Goal: Information Seeking & Learning: Compare options

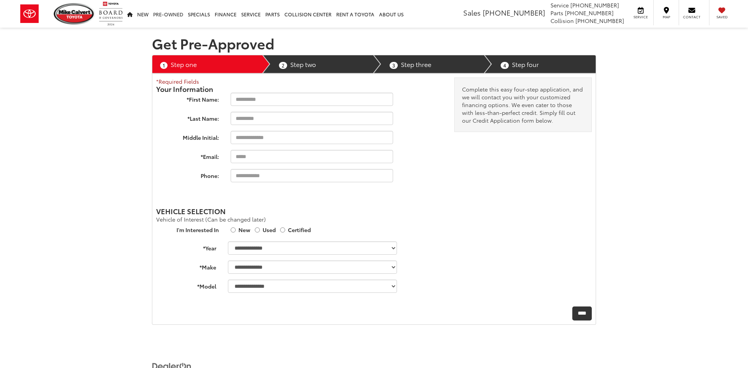
select select "******"
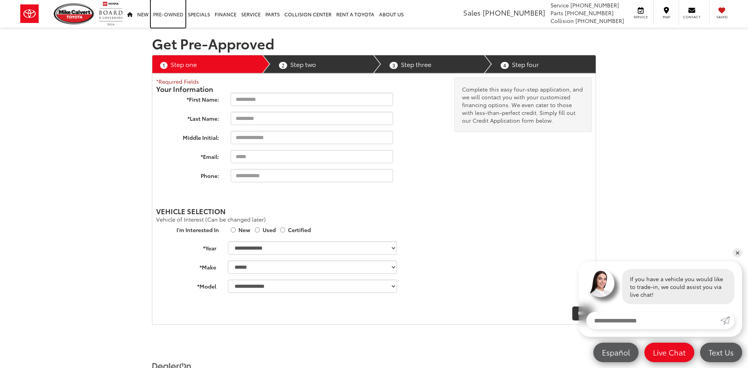
click at [167, 13] on link "Pre-Owned" at bounding box center [168, 14] width 35 height 28
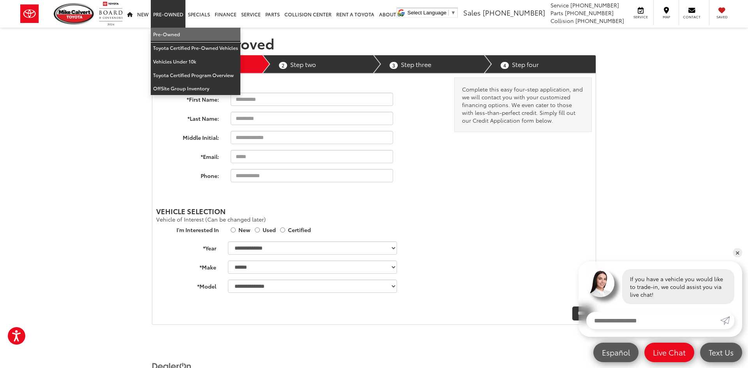
click at [164, 36] on link "Pre-Owned" at bounding box center [196, 35] width 90 height 14
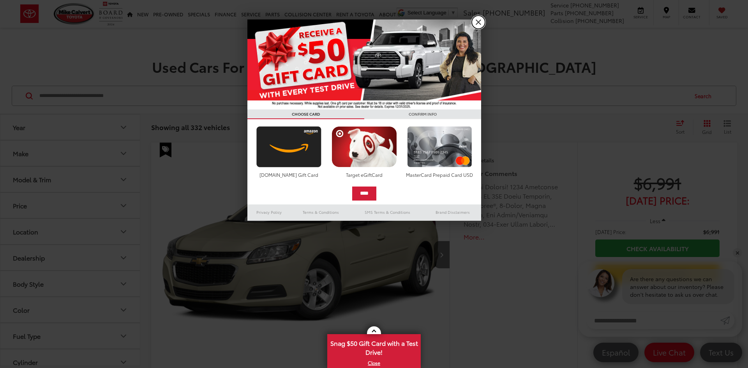
click at [477, 22] on link "X" at bounding box center [478, 22] width 13 height 13
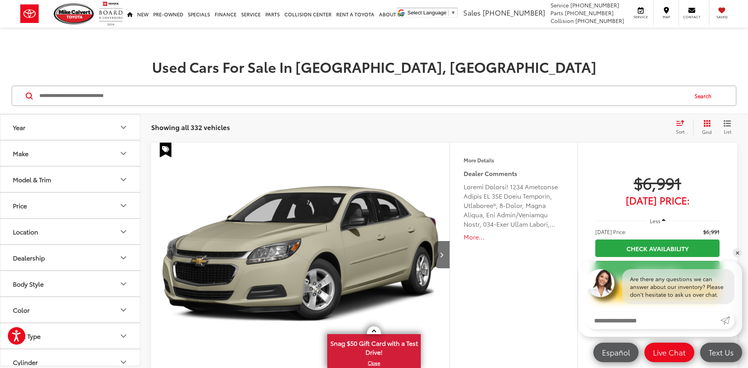
click at [67, 151] on button "Make" at bounding box center [70, 153] width 140 height 25
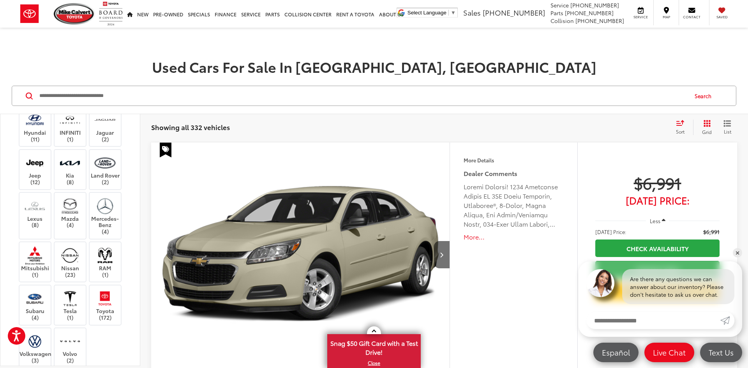
scroll to position [236, 0]
click at [107, 213] on label "Mercedes-Benz (4)" at bounding box center [106, 213] width 32 height 38
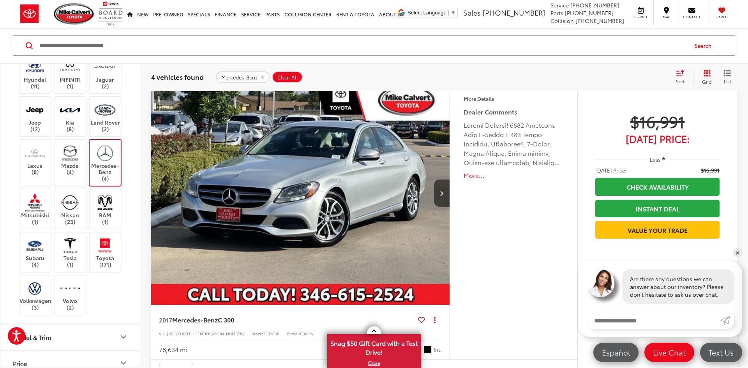
scroll to position [393, 0]
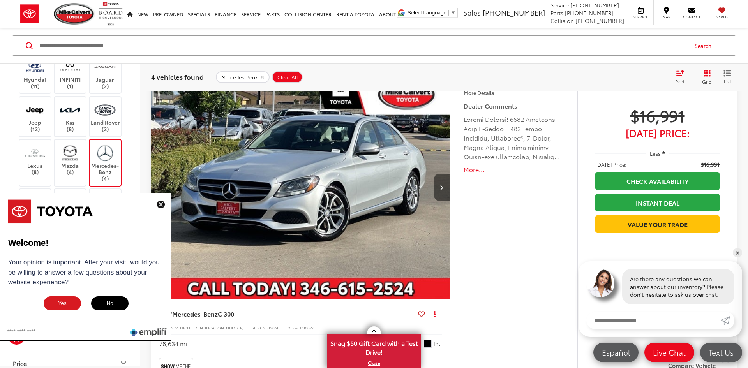
click at [441, 185] on icon "Next image" at bounding box center [442, 187] width 4 height 5
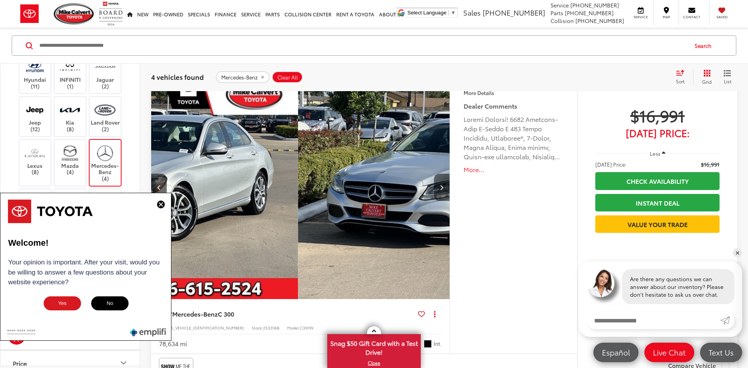
scroll to position [0, 299]
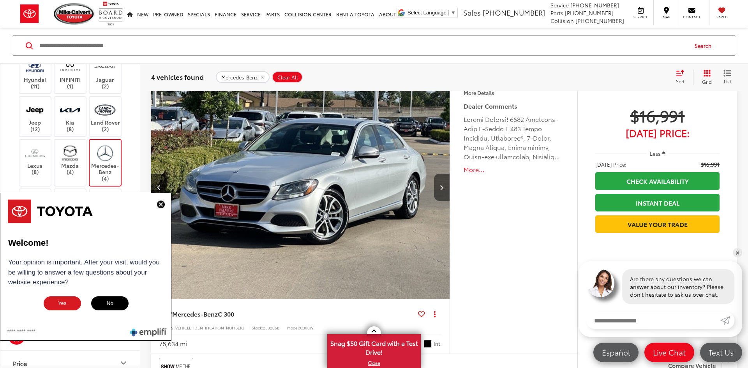
click at [441, 185] on icon "Next image" at bounding box center [442, 187] width 4 height 5
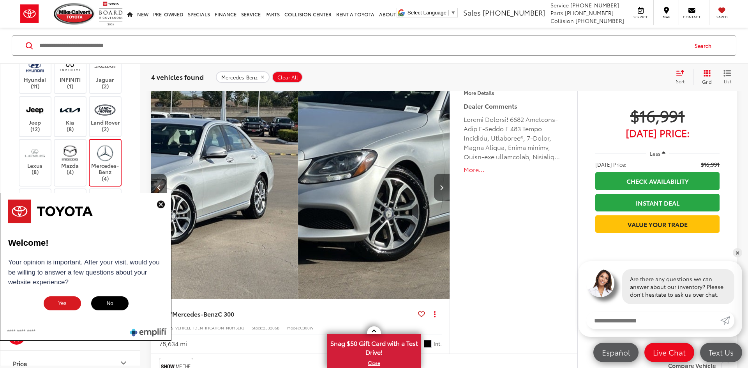
scroll to position [0, 599]
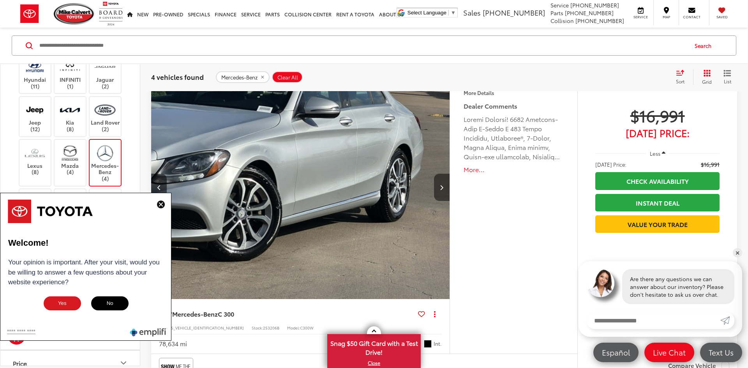
click at [441, 185] on icon "Next image" at bounding box center [442, 187] width 4 height 5
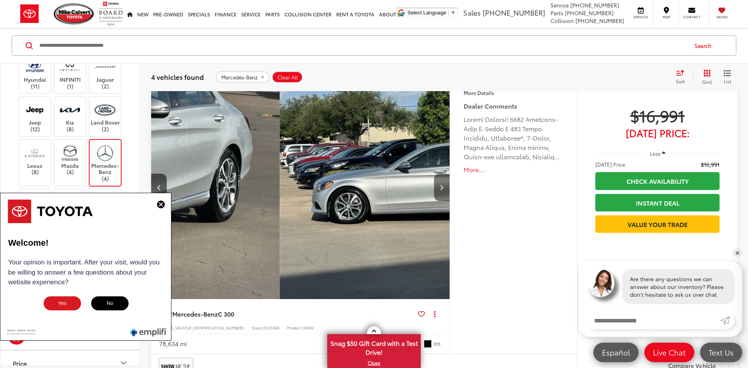
scroll to position [0, 898]
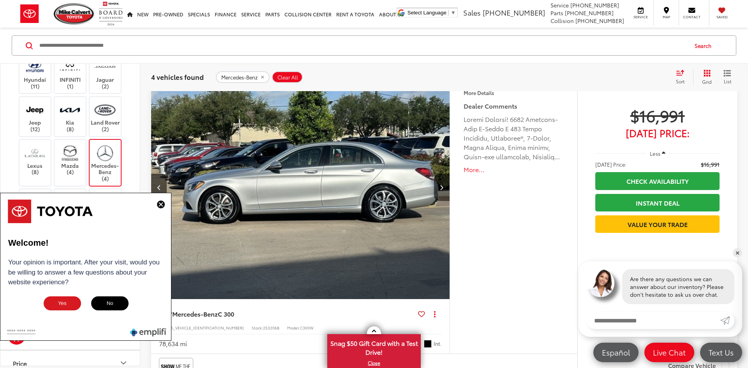
click at [157, 205] on img at bounding box center [161, 205] width 8 height 8
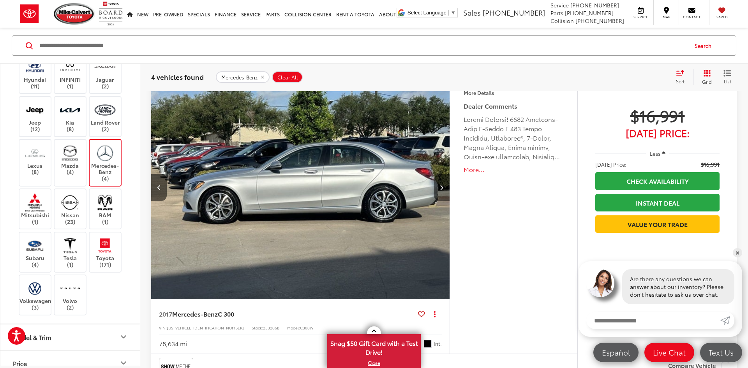
click at [442, 187] on icon "Next image" at bounding box center [442, 187] width 4 height 5
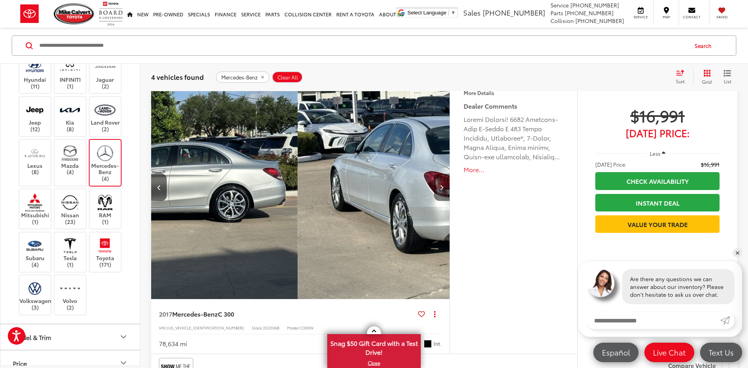
scroll to position [0, 1198]
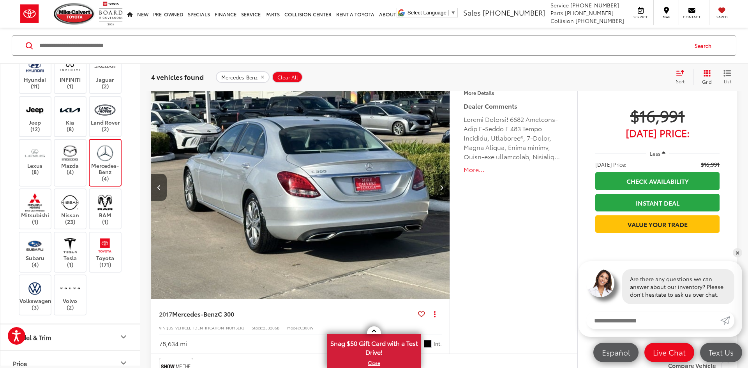
click at [442, 187] on icon "Next image" at bounding box center [442, 187] width 4 height 5
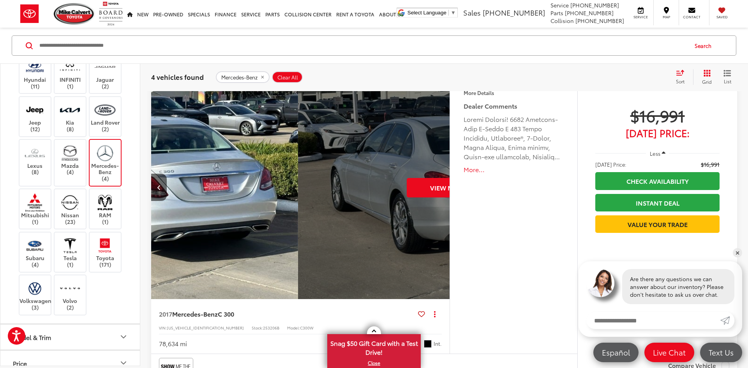
scroll to position [0, 1497]
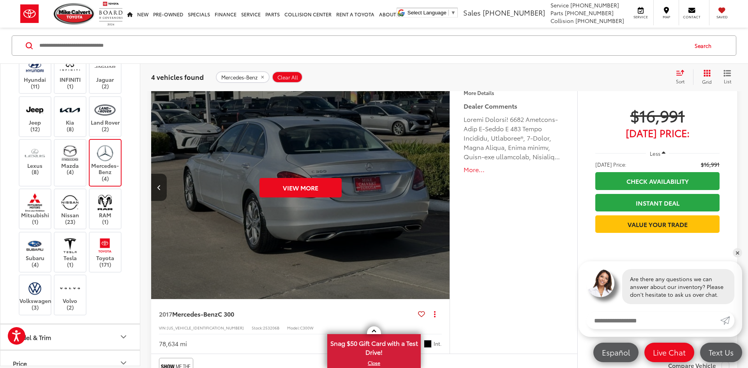
click at [442, 187] on div "View More" at bounding box center [300, 187] width 299 height 225
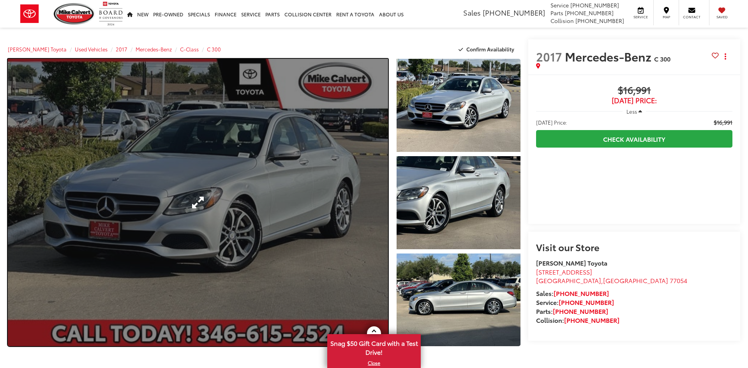
click at [378, 194] on link "Expand Photo 0" at bounding box center [198, 202] width 380 height 287
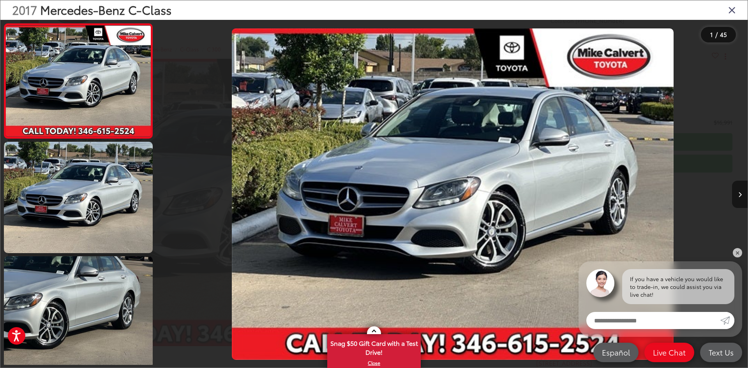
click at [742, 194] on button "Next image" at bounding box center [740, 194] width 16 height 27
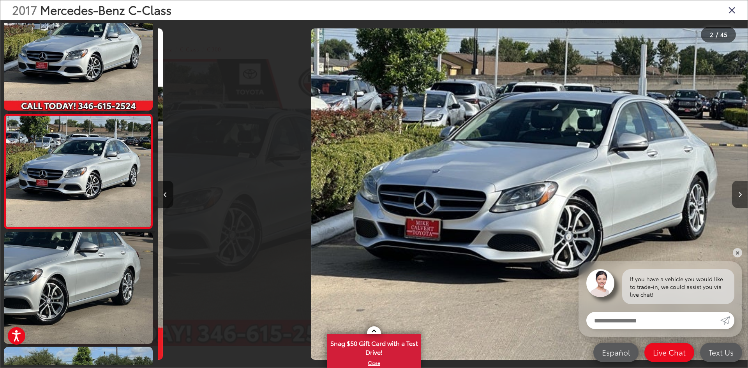
scroll to position [0, 590]
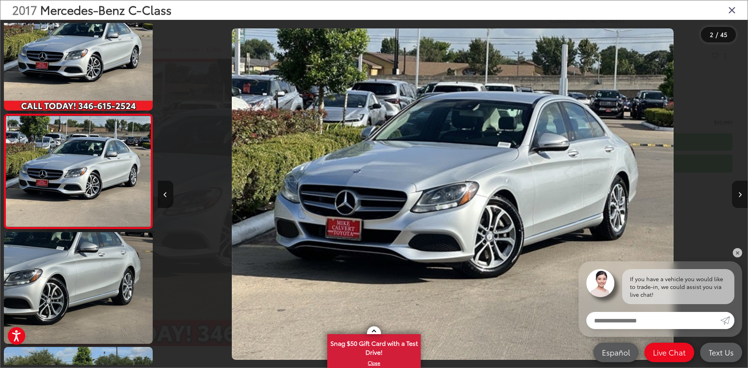
click at [742, 194] on button "Next image" at bounding box center [740, 194] width 16 height 27
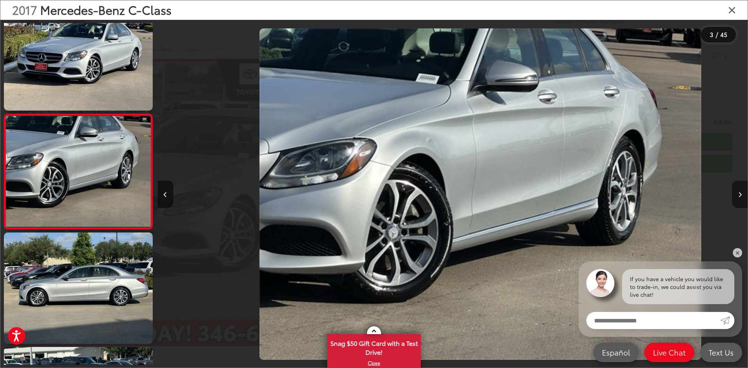
scroll to position [0, 1180]
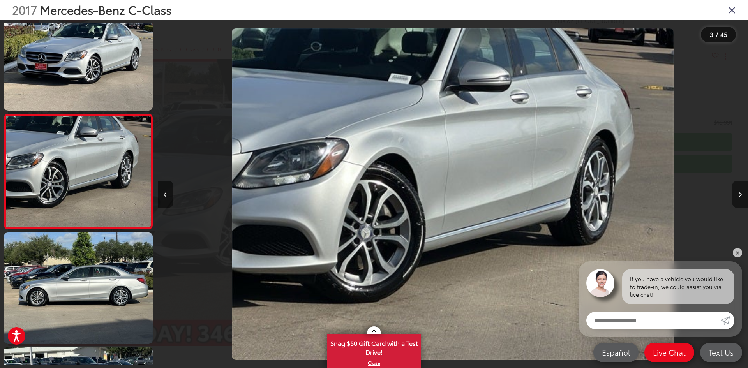
click at [742, 194] on button "Next image" at bounding box center [740, 194] width 16 height 27
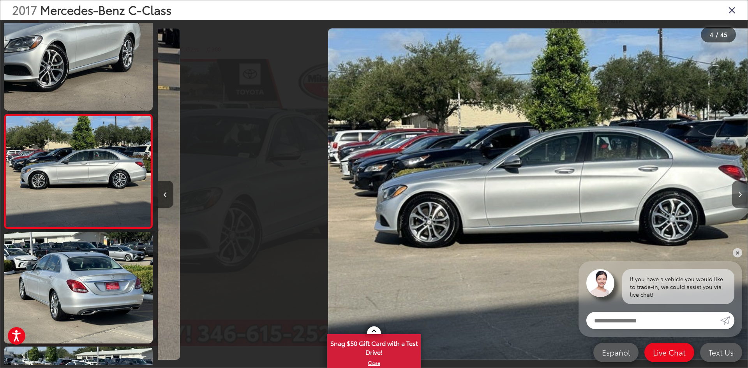
scroll to position [0, 1769]
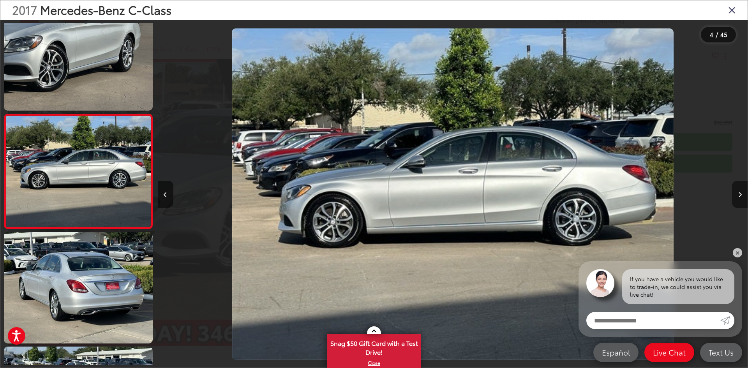
click at [742, 194] on button "Next image" at bounding box center [740, 194] width 16 height 27
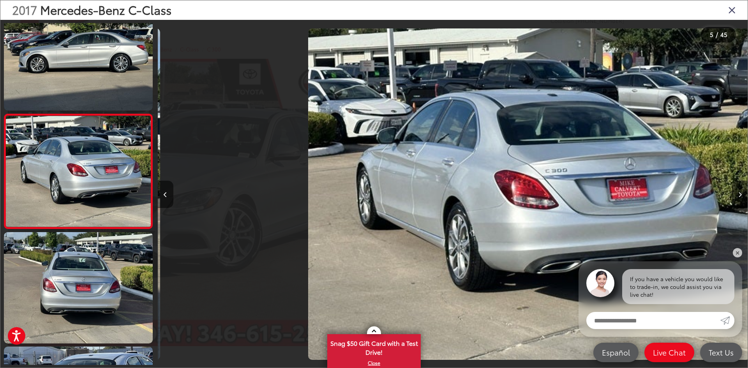
scroll to position [0, 2359]
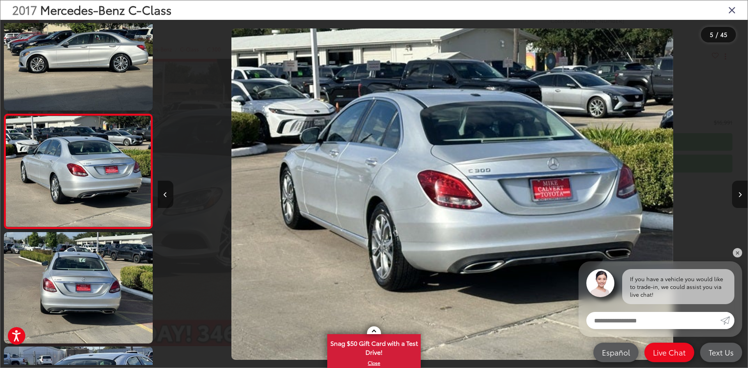
click at [741, 196] on icon "Next image" at bounding box center [740, 194] width 4 height 5
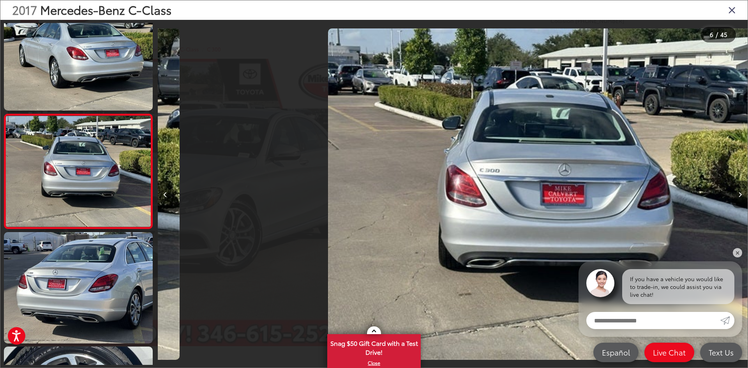
scroll to position [0, 2949]
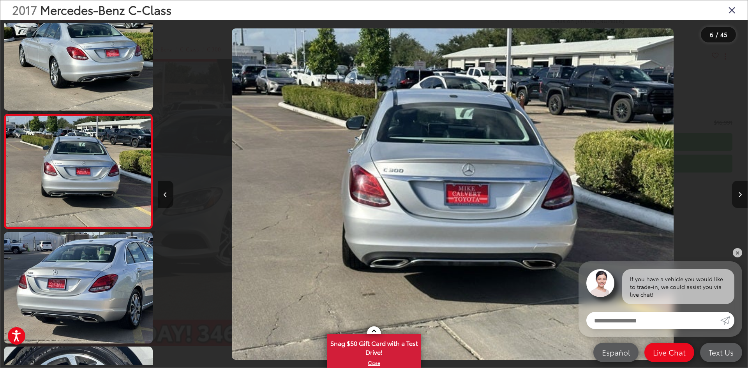
click at [738, 192] on icon "Next image" at bounding box center [740, 194] width 4 height 5
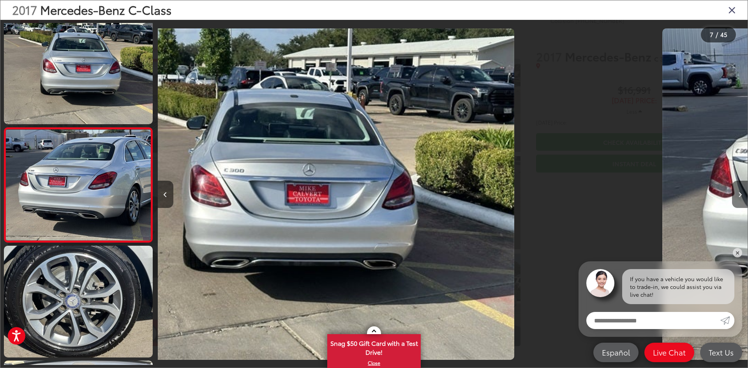
scroll to position [597, 0]
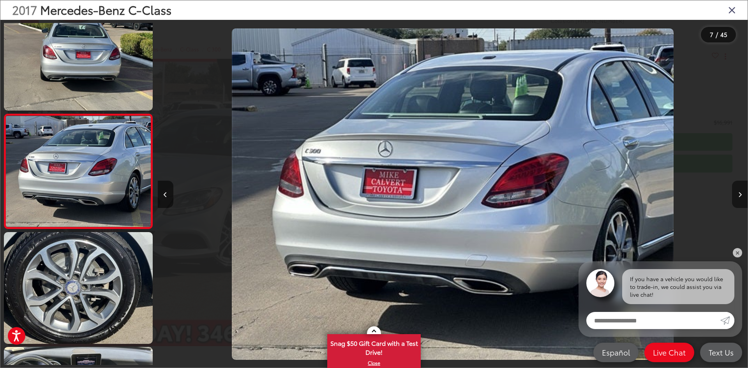
click at [738, 192] on icon "Next image" at bounding box center [740, 194] width 4 height 5
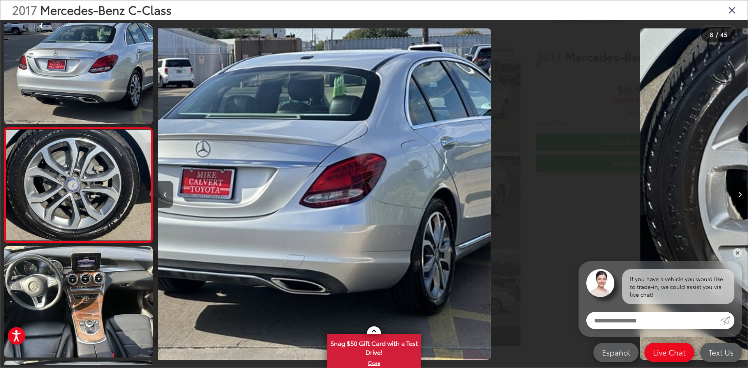
scroll to position [712, 0]
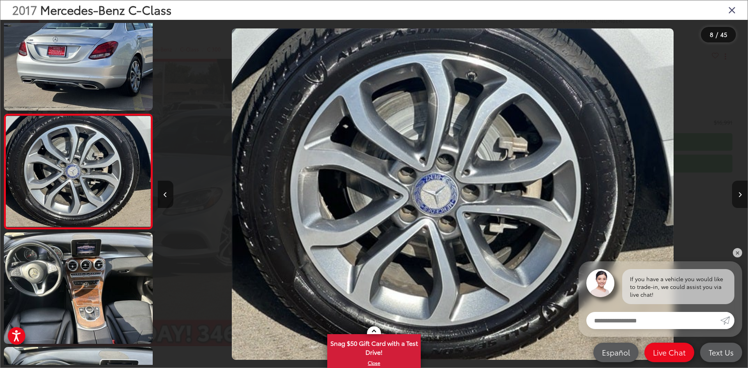
click at [738, 192] on icon "Next image" at bounding box center [740, 194] width 4 height 5
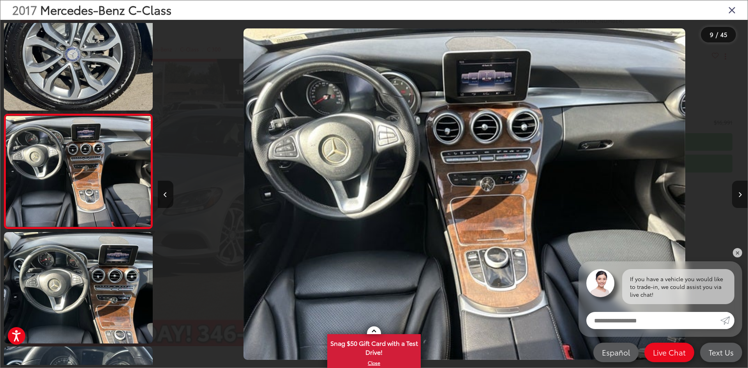
scroll to position [0, 4718]
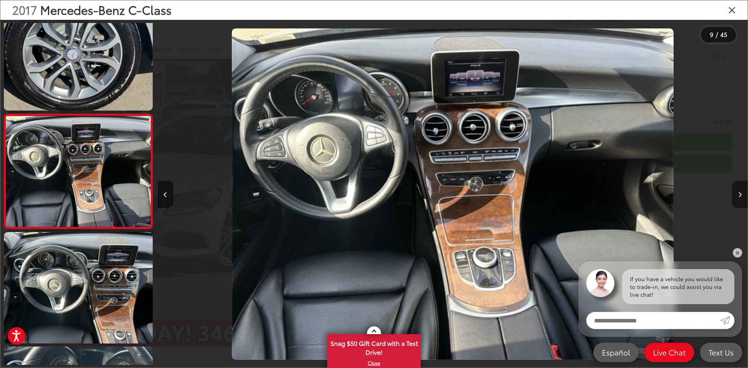
click at [738, 192] on icon "Next image" at bounding box center [740, 194] width 4 height 5
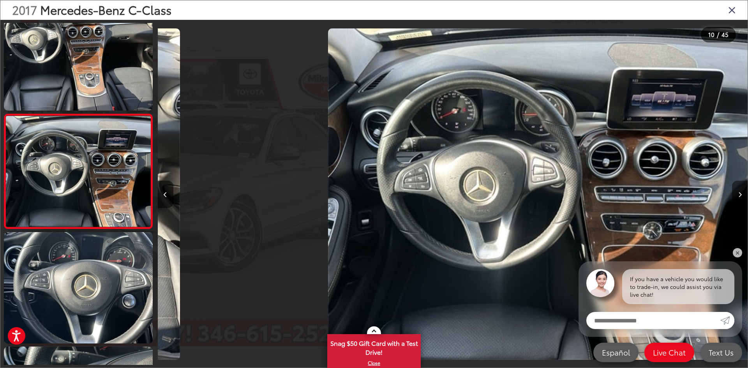
scroll to position [0, 5308]
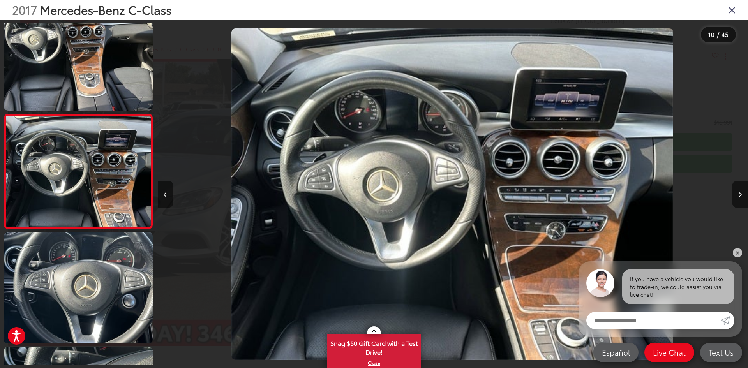
click at [730, 10] on icon "Close gallery" at bounding box center [732, 10] width 8 height 10
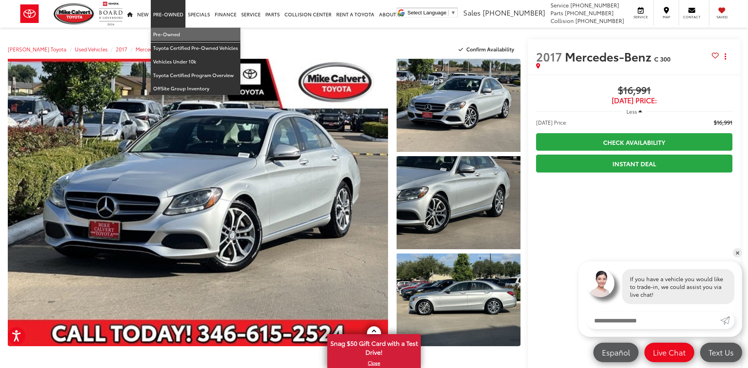
click at [160, 33] on link "Pre-Owned" at bounding box center [196, 35] width 90 height 14
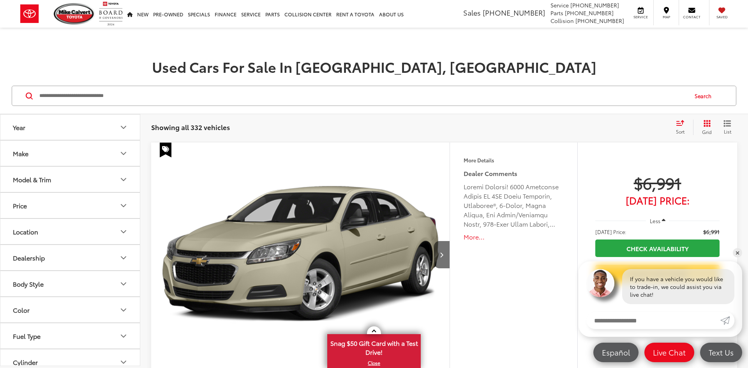
click at [87, 155] on button "Make" at bounding box center [70, 153] width 140 height 25
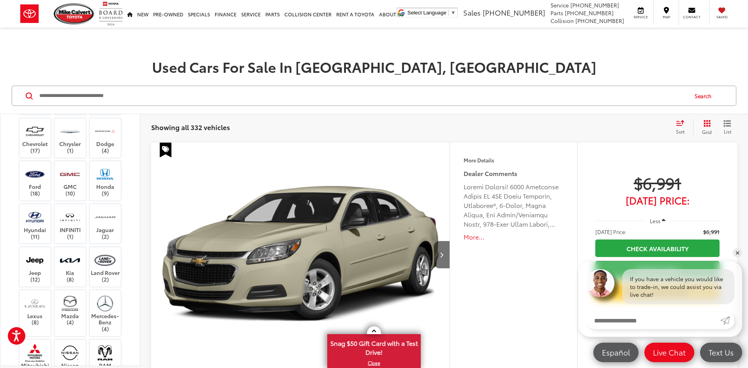
scroll to position [151, 0]
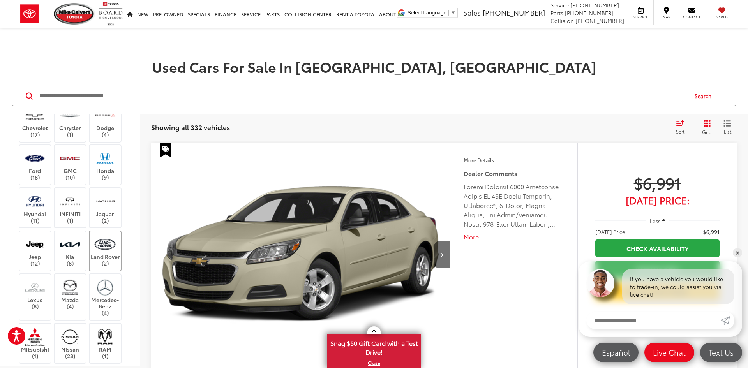
click at [103, 253] on label "Land Rover (2)" at bounding box center [106, 251] width 32 height 32
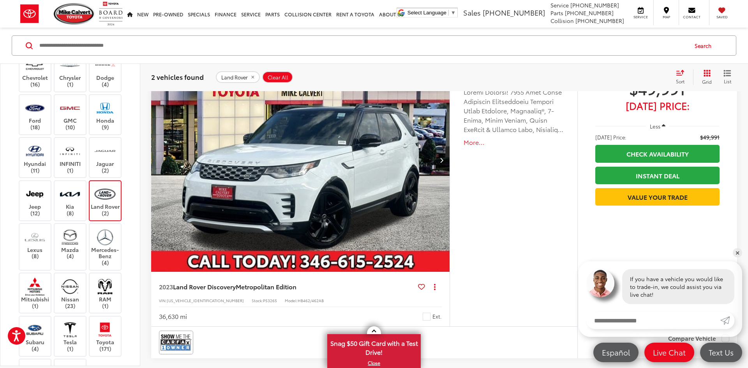
scroll to position [405, 0]
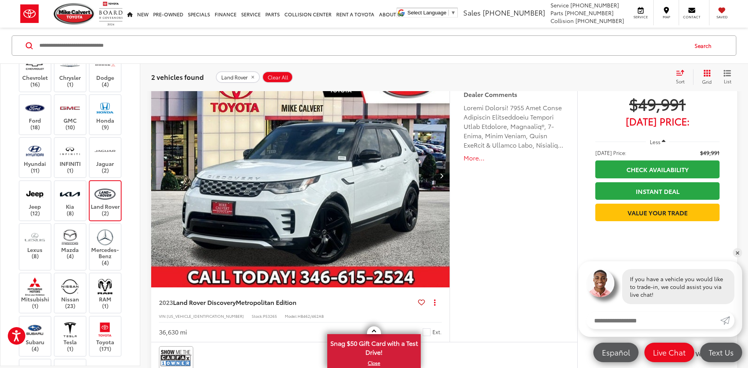
click at [100, 208] on label "Land Rover (2)" at bounding box center [106, 201] width 32 height 32
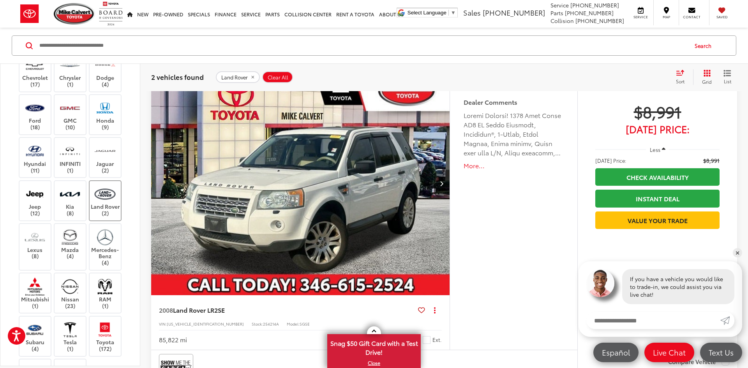
scroll to position [50, 0]
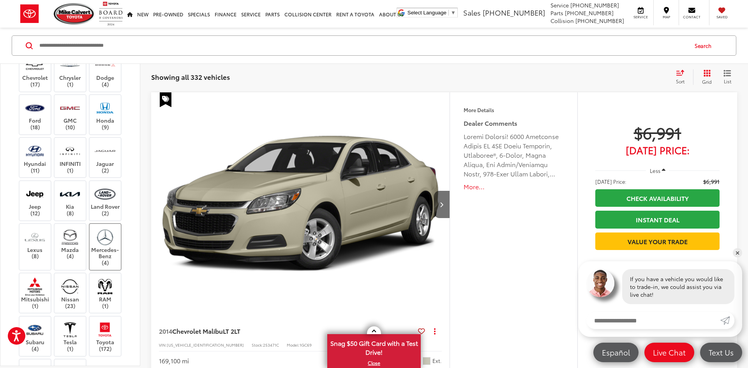
click at [102, 241] on img at bounding box center [104, 237] width 21 height 18
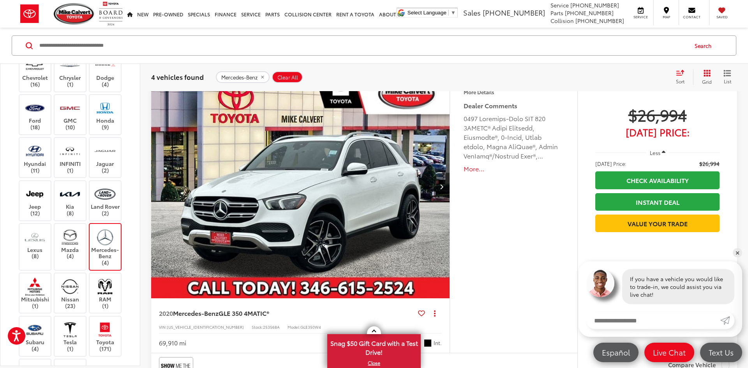
scroll to position [718, 0]
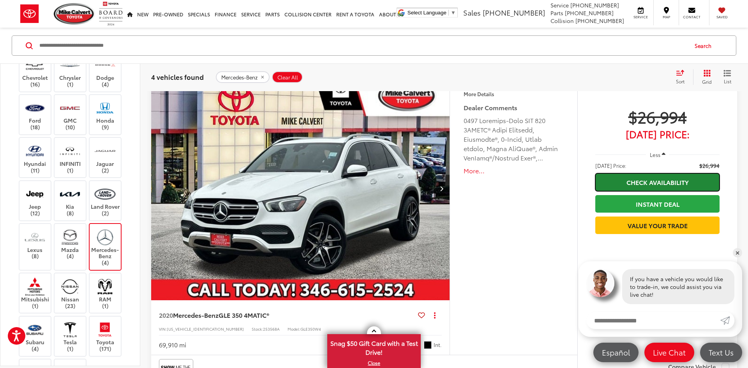
click at [667, 183] on link "Check Availability" at bounding box center [657, 182] width 124 height 18
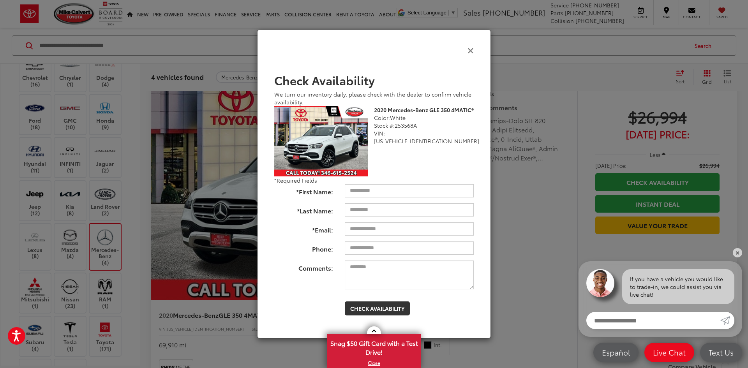
click at [468, 48] on icon "Close" at bounding box center [470, 50] width 6 height 8
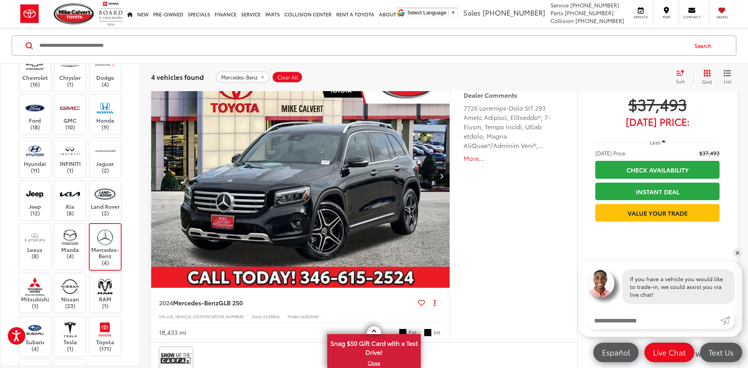
scroll to position [1055, 0]
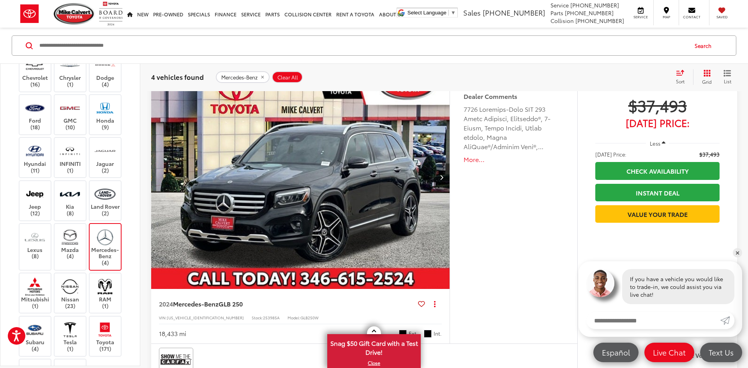
click at [440, 176] on icon "Next image" at bounding box center [442, 176] width 4 height 5
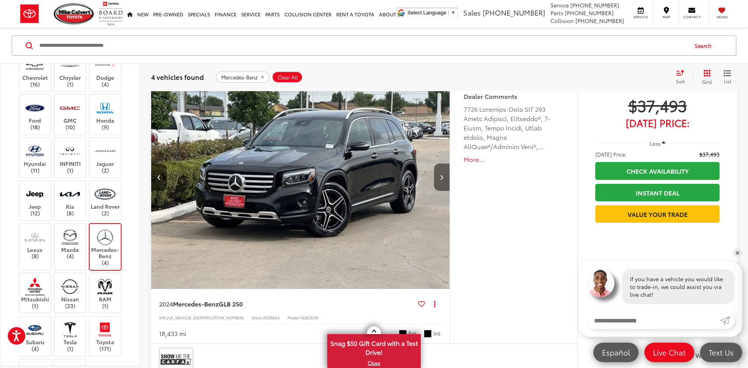
click at [440, 176] on icon "Next image" at bounding box center [442, 176] width 4 height 5
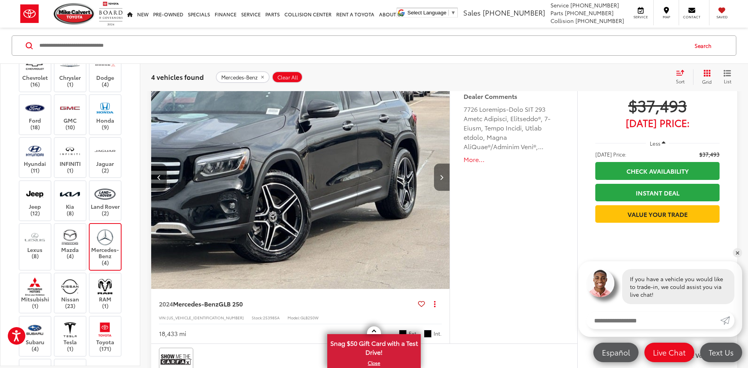
click at [440, 176] on icon "Next image" at bounding box center [442, 176] width 4 height 5
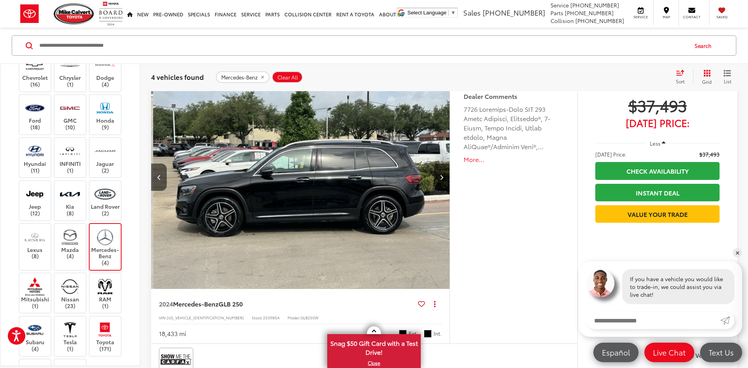
scroll to position [0, 898]
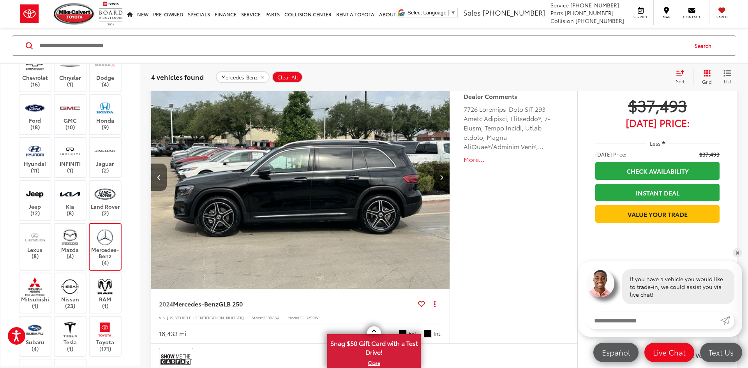
click at [440, 176] on icon "Next image" at bounding box center [442, 176] width 4 height 5
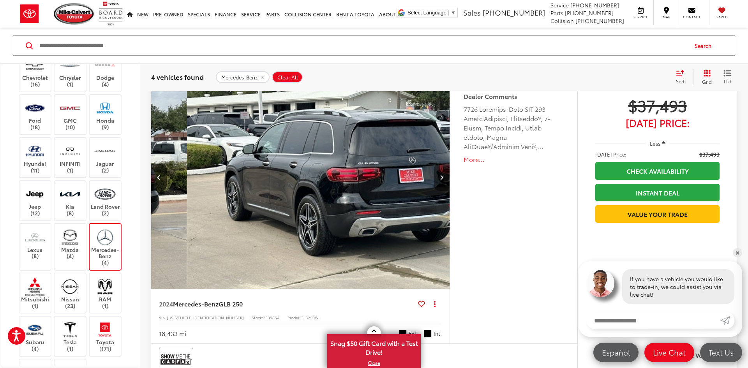
scroll to position [0, 1198]
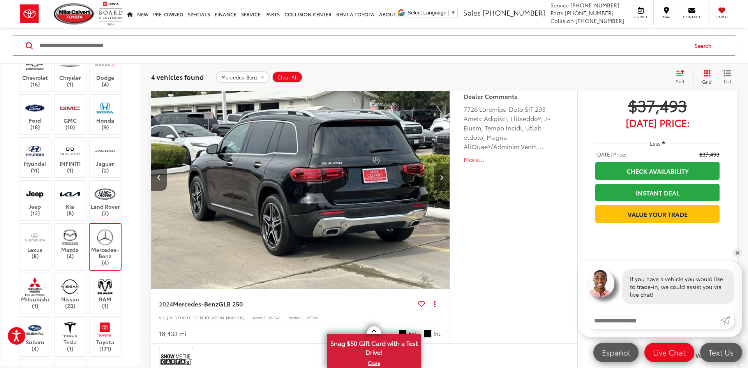
click at [440, 176] on icon "Next image" at bounding box center [442, 176] width 4 height 5
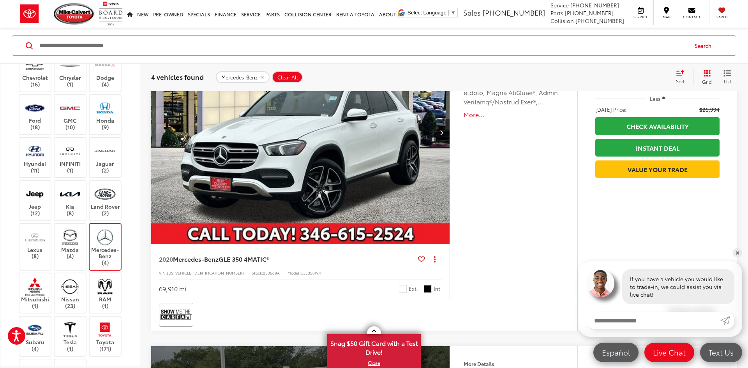
scroll to position [715, 0]
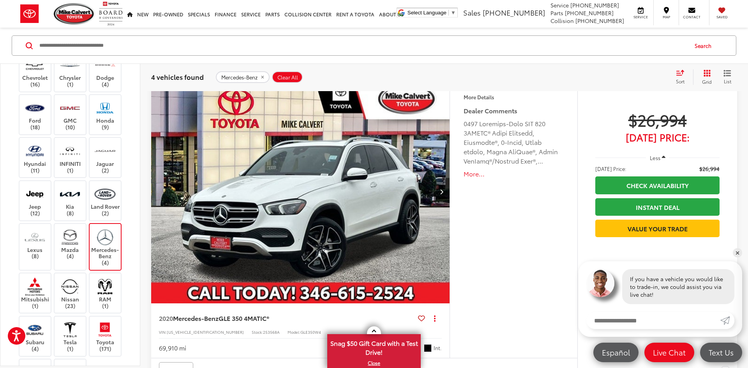
click at [297, 220] on img "2020 Mercedes-Benz GLE GLE 350 4MATIC® 0" at bounding box center [300, 191] width 299 height 225
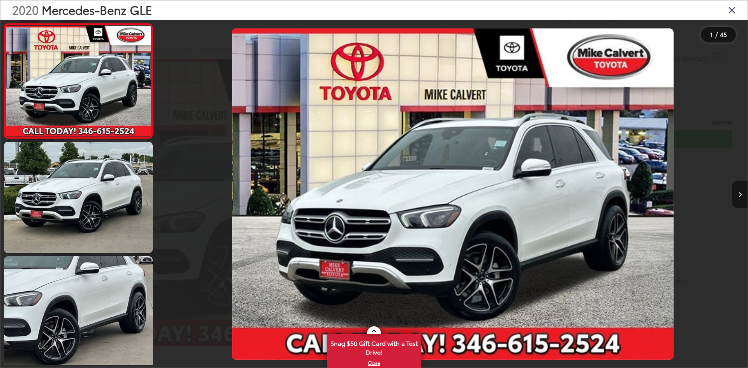
click at [740, 194] on icon "Next image" at bounding box center [740, 194] width 4 height 5
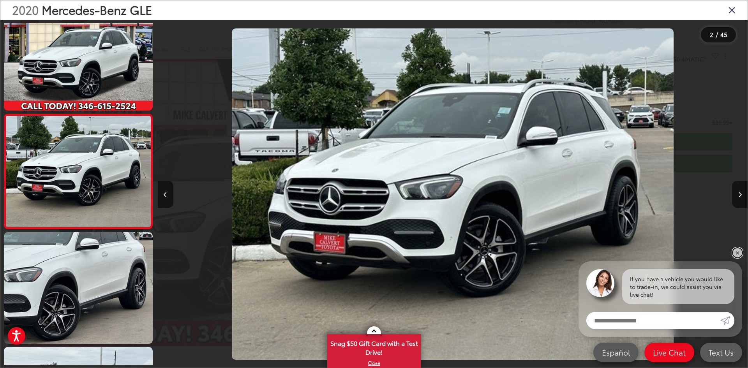
click at [736, 252] on link "✕" at bounding box center [737, 252] width 9 height 9
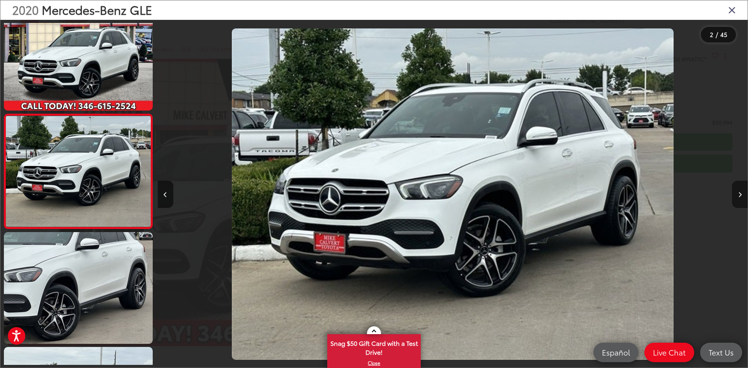
click at [740, 193] on icon "Next image" at bounding box center [740, 194] width 4 height 5
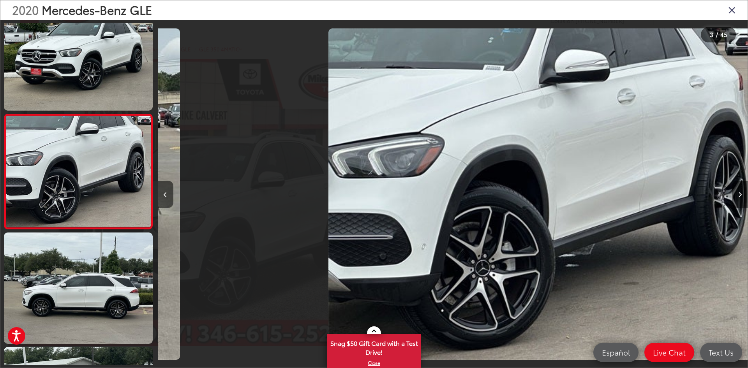
scroll to position [0, 1180]
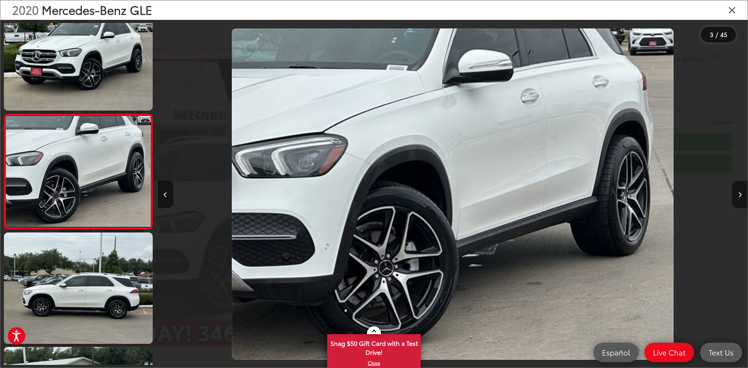
click at [740, 193] on icon "Next image" at bounding box center [740, 194] width 4 height 5
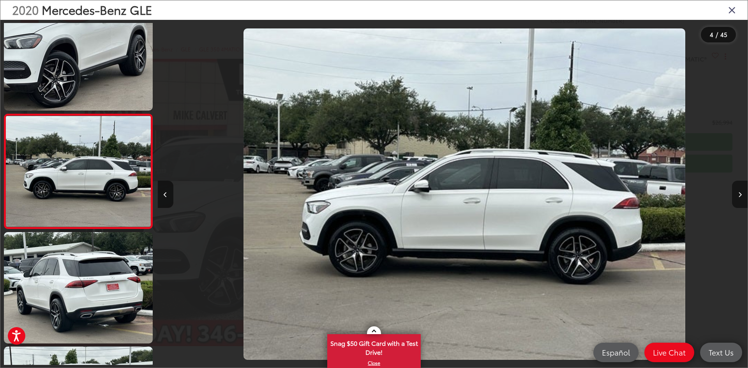
scroll to position [0, 1769]
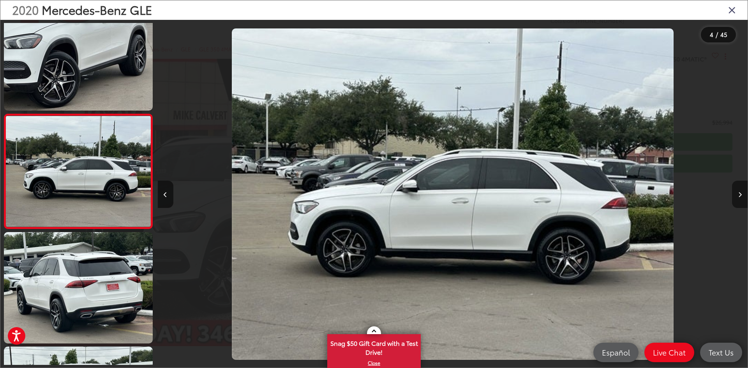
click at [740, 193] on icon "Next image" at bounding box center [740, 194] width 4 height 5
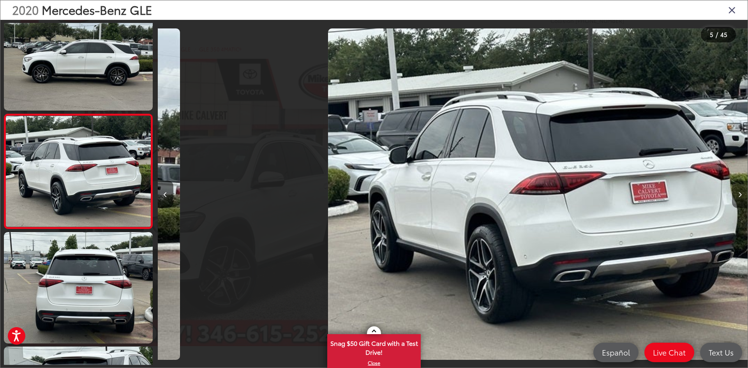
scroll to position [0, 2359]
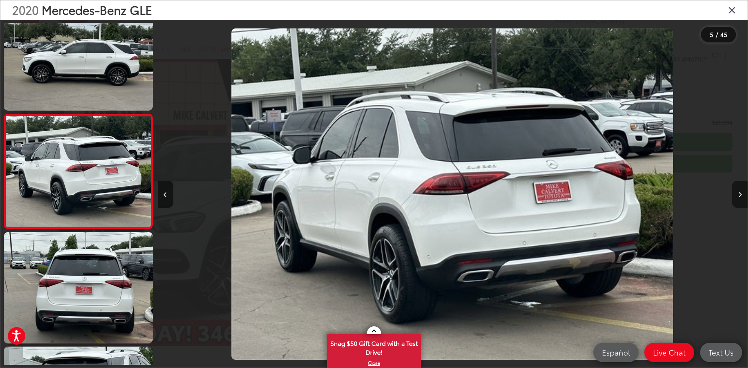
click at [740, 193] on icon "Next image" at bounding box center [740, 194] width 4 height 5
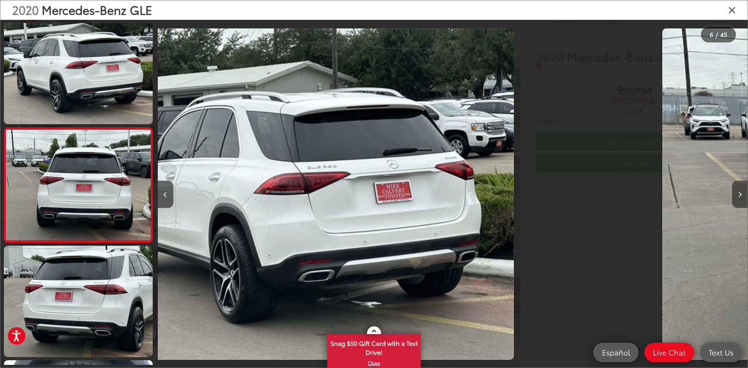
scroll to position [483, 0]
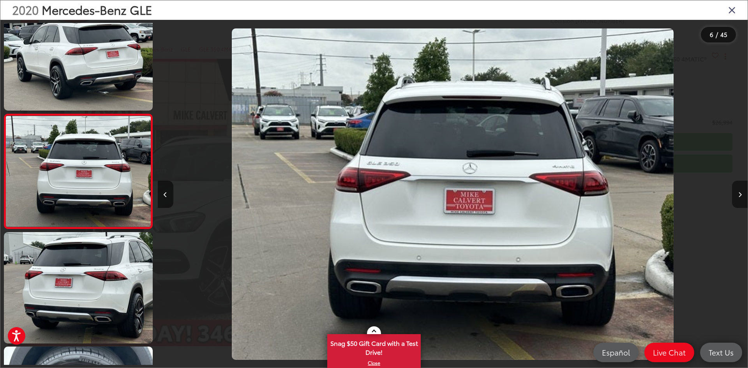
click at [740, 193] on icon "Next image" at bounding box center [740, 194] width 4 height 5
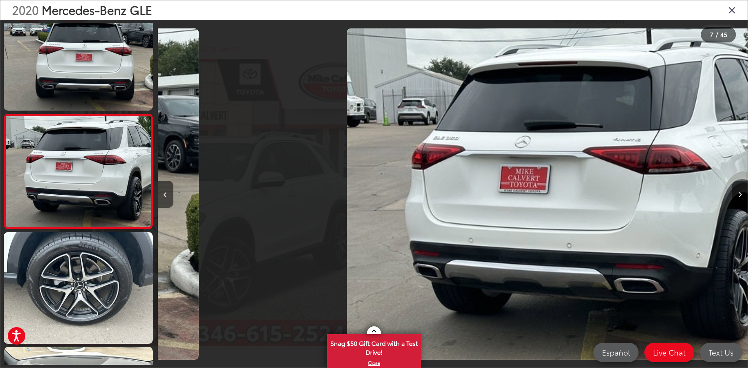
scroll to position [0, 3539]
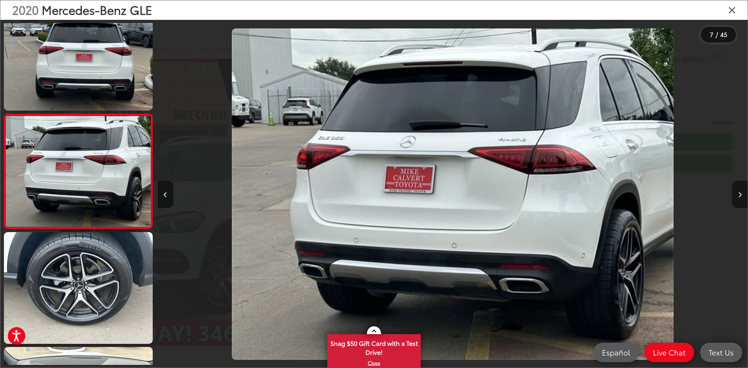
click at [740, 193] on icon "Next image" at bounding box center [740, 194] width 4 height 5
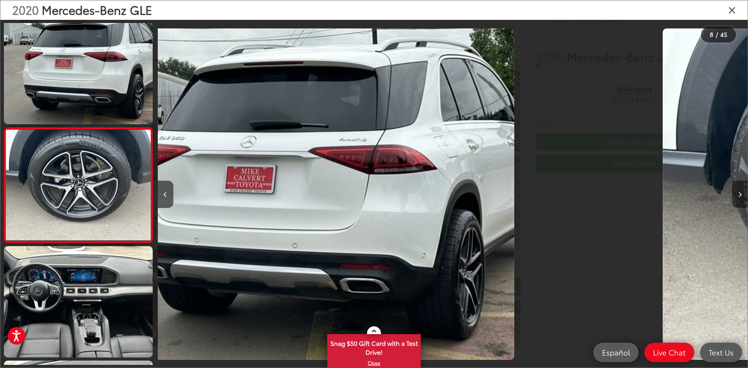
scroll to position [712, 0]
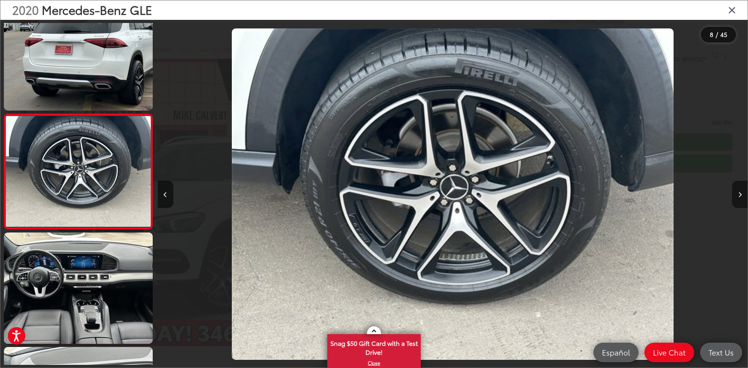
click at [740, 193] on icon "Next image" at bounding box center [740, 194] width 4 height 5
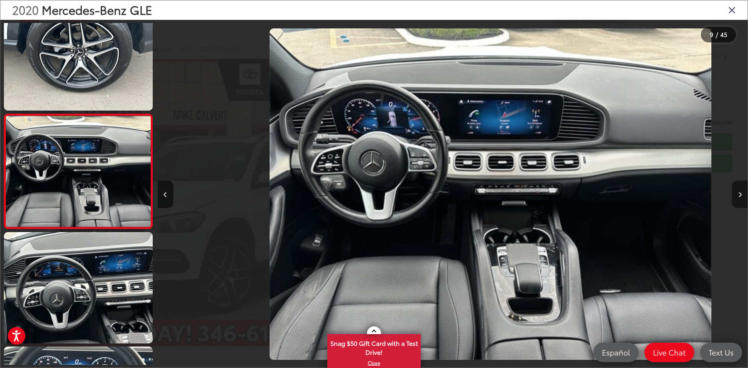
scroll to position [0, 4718]
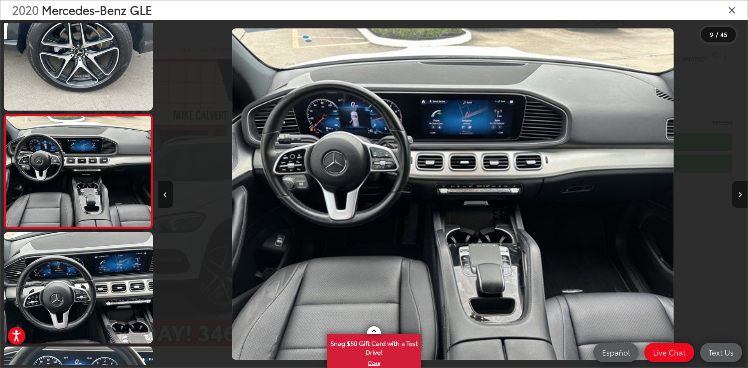
click at [740, 193] on icon "Next image" at bounding box center [740, 194] width 4 height 5
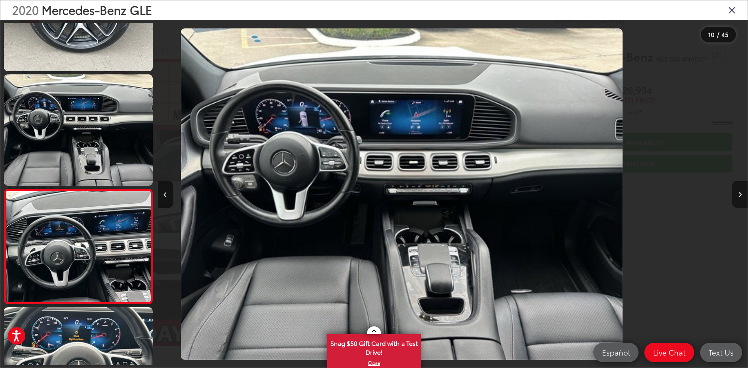
scroll to position [0, 0]
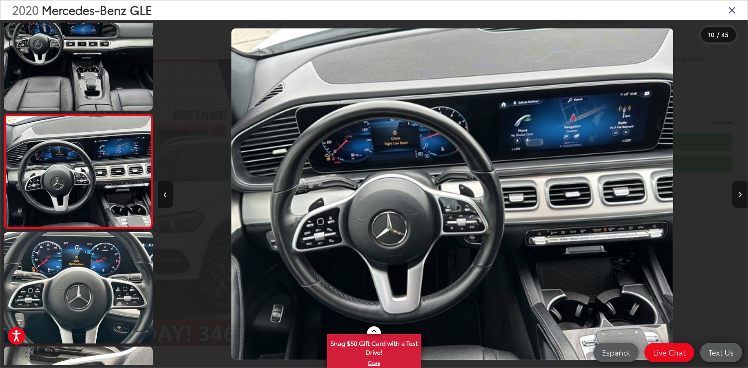
click at [740, 193] on icon "Next image" at bounding box center [740, 194] width 4 height 5
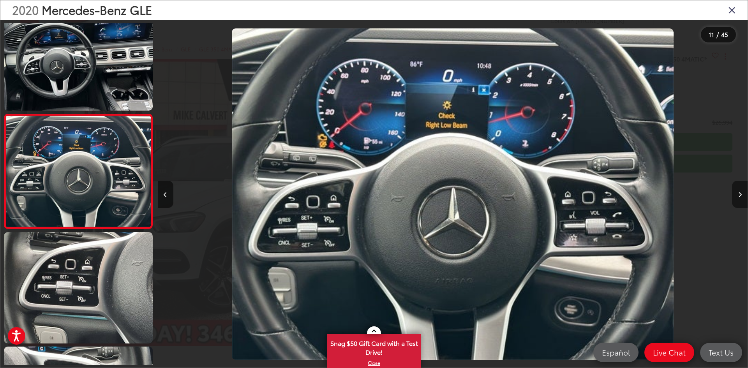
click at [740, 193] on icon "Next image" at bounding box center [740, 194] width 4 height 5
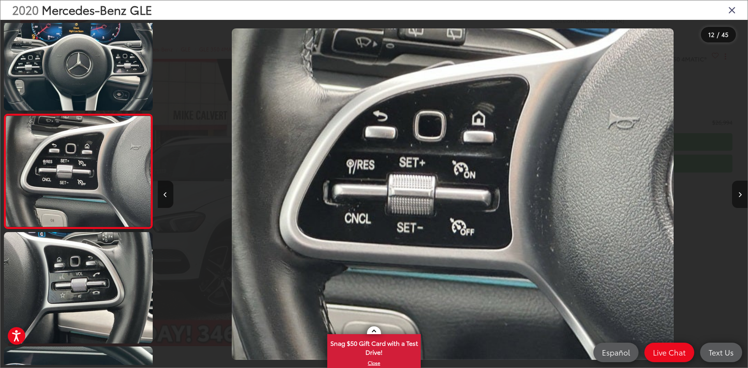
click at [740, 193] on icon "Next image" at bounding box center [740, 194] width 4 height 5
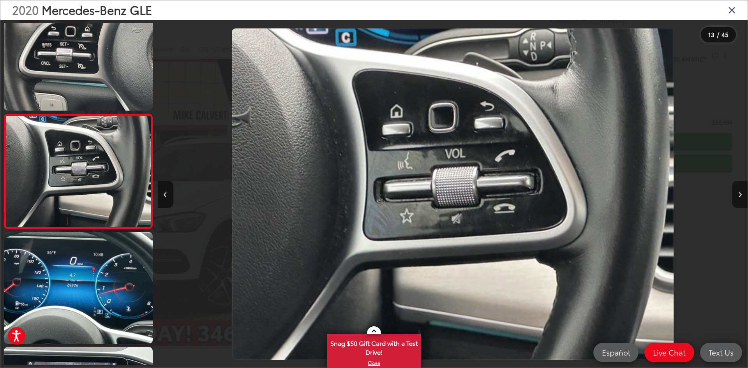
click at [740, 193] on icon "Next image" at bounding box center [740, 194] width 4 height 5
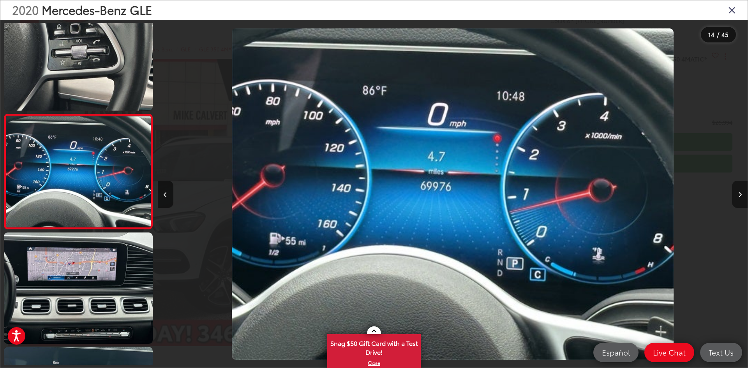
click at [740, 193] on icon "Next image" at bounding box center [740, 194] width 4 height 5
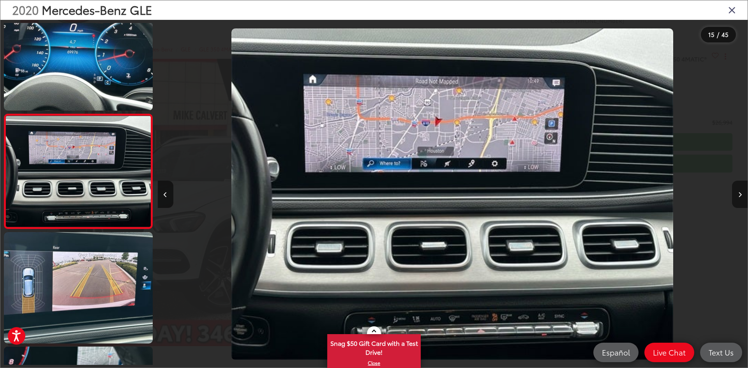
click at [740, 193] on icon "Next image" at bounding box center [740, 194] width 4 height 5
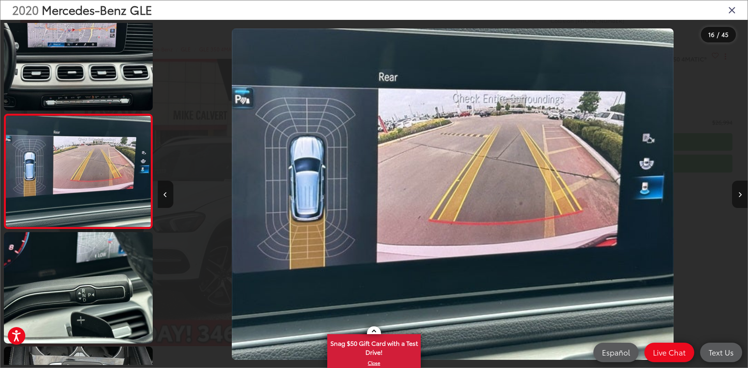
click at [740, 193] on icon "Next image" at bounding box center [740, 194] width 4 height 5
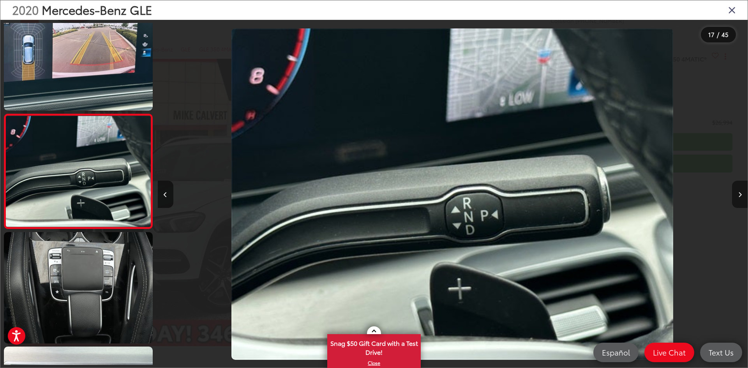
click at [740, 193] on icon "Next image" at bounding box center [740, 194] width 4 height 5
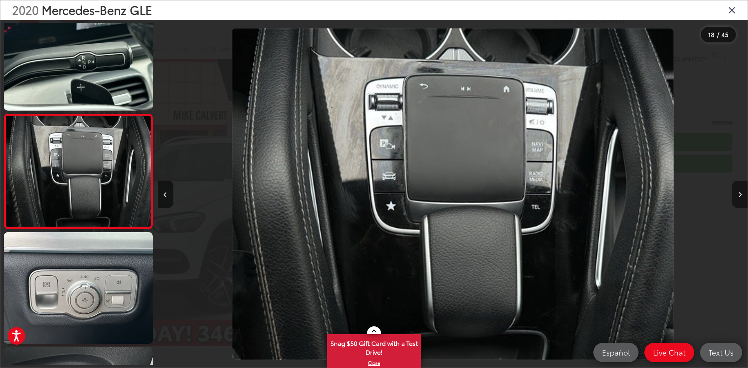
click at [740, 193] on icon "Next image" at bounding box center [740, 194] width 4 height 5
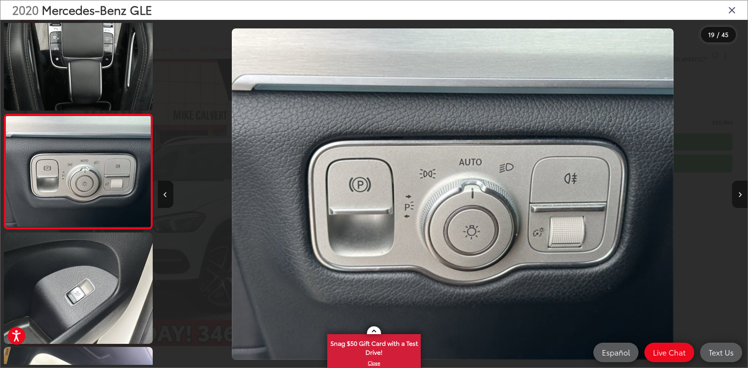
click at [740, 193] on icon "Next image" at bounding box center [740, 194] width 4 height 5
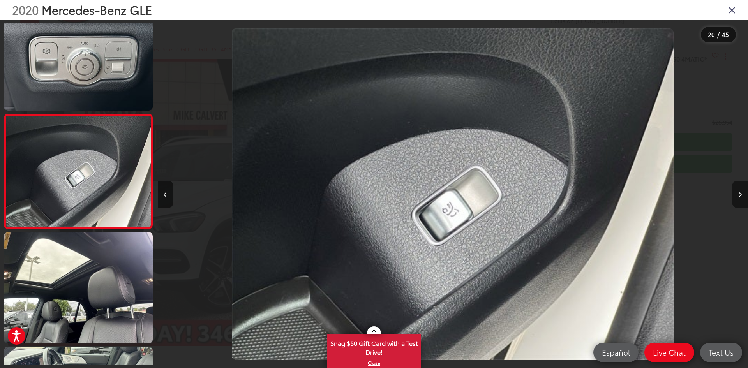
click at [740, 193] on icon "Next image" at bounding box center [740, 194] width 4 height 5
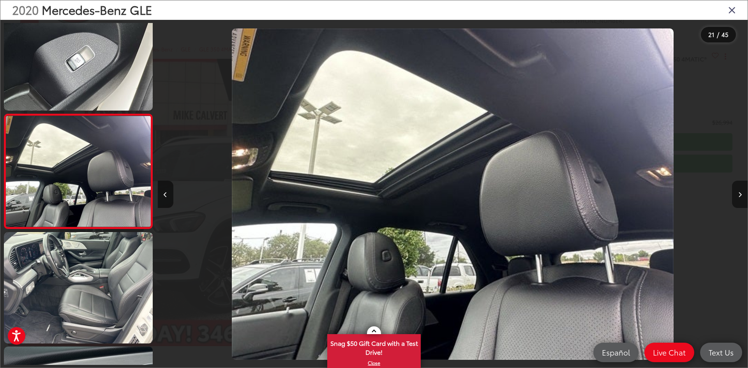
click at [740, 193] on icon "Next image" at bounding box center [740, 194] width 4 height 5
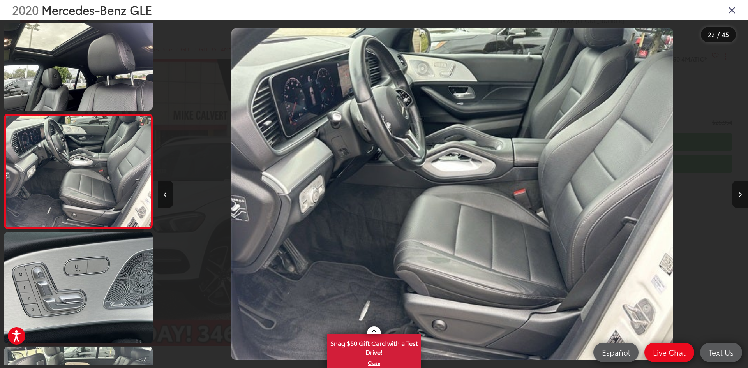
click at [740, 193] on icon "Next image" at bounding box center [740, 194] width 4 height 5
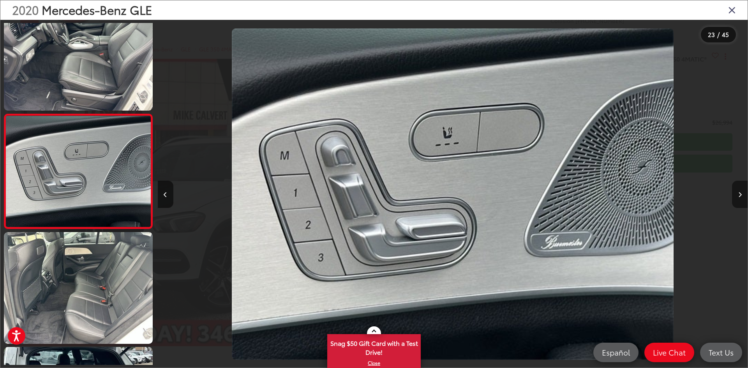
click at [740, 193] on icon "Next image" at bounding box center [740, 194] width 4 height 5
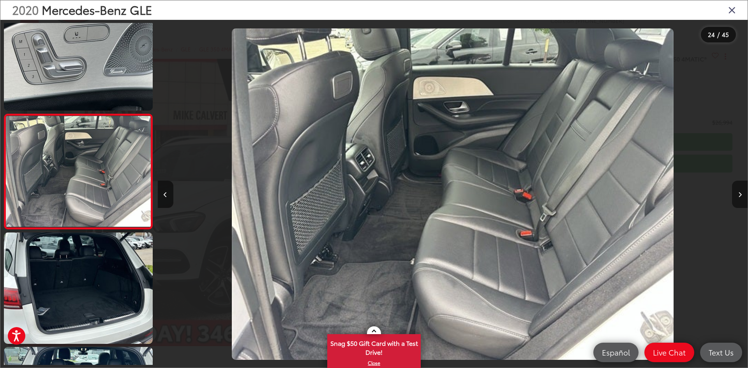
click at [740, 193] on icon "Next image" at bounding box center [740, 194] width 4 height 5
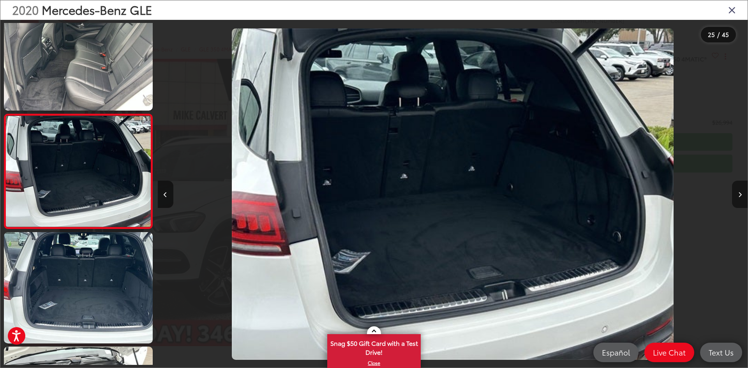
click at [740, 193] on icon "Next image" at bounding box center [740, 194] width 4 height 5
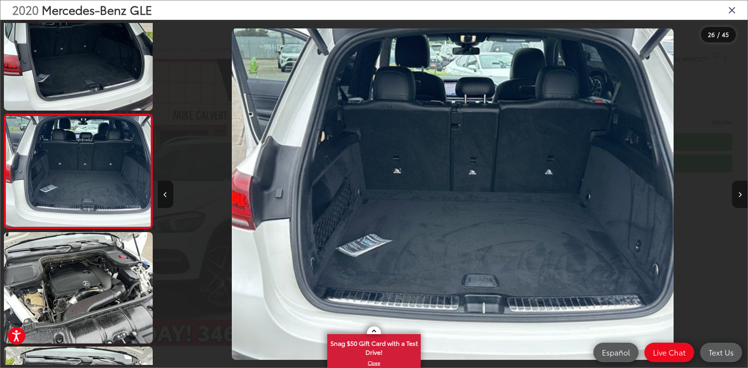
click at [740, 193] on icon "Next image" at bounding box center [740, 194] width 4 height 5
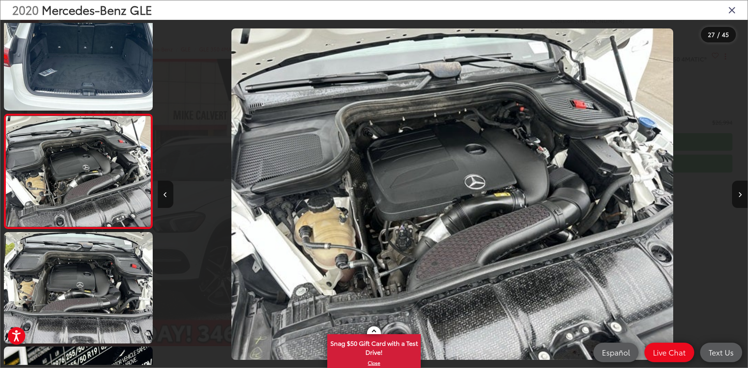
click at [731, 9] on icon "Close gallery" at bounding box center [732, 10] width 8 height 10
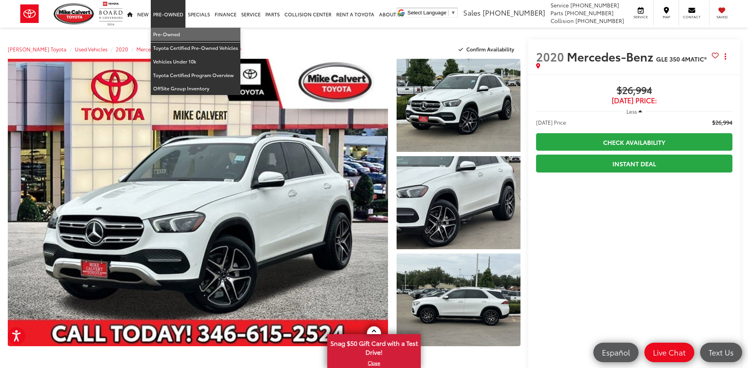
click at [162, 32] on link "Pre-Owned" at bounding box center [196, 35] width 90 height 14
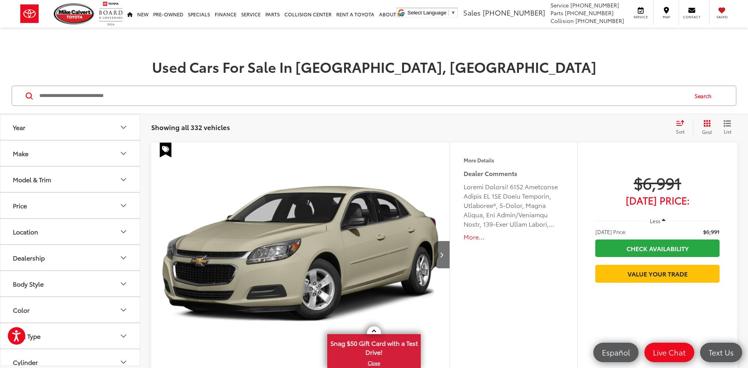
click at [53, 148] on button "Make" at bounding box center [70, 153] width 140 height 25
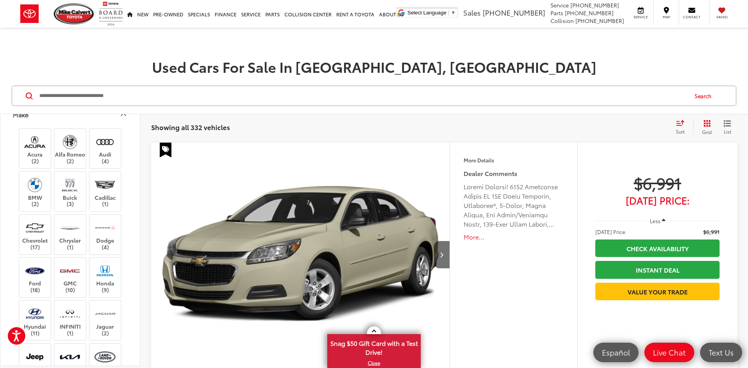
scroll to position [38, 0]
click at [74, 155] on label "Alfa Romeo (2)" at bounding box center [71, 150] width 32 height 32
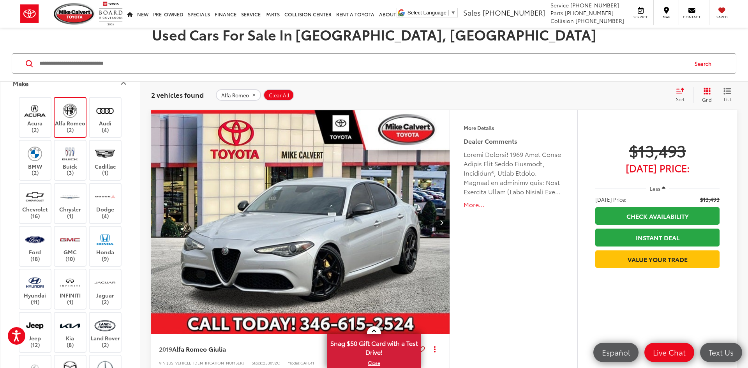
scroll to position [31, 0]
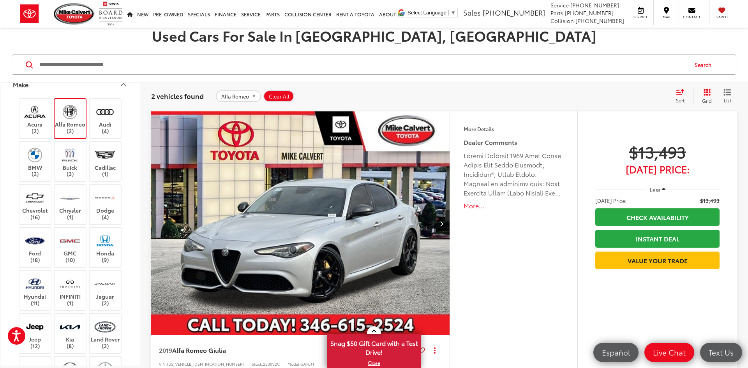
click at [71, 114] on img at bounding box center [69, 112] width 21 height 18
click at [102, 119] on img at bounding box center [104, 112] width 21 height 18
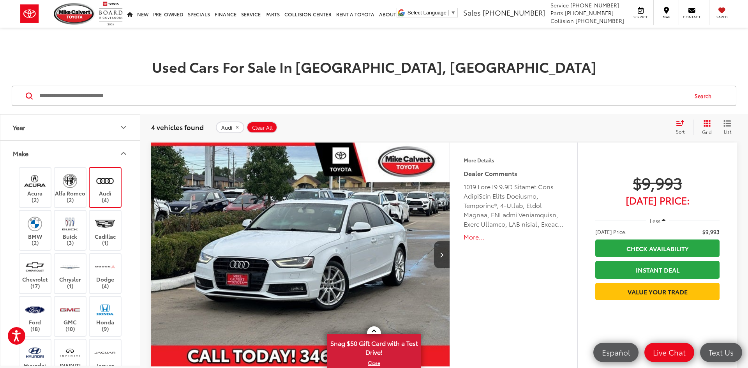
click at [351, 118] on div "4 vehicles found Audi Clear All + 0 test Sort Price: High to Low Price: Low to …" at bounding box center [444, 127] width 608 height 28
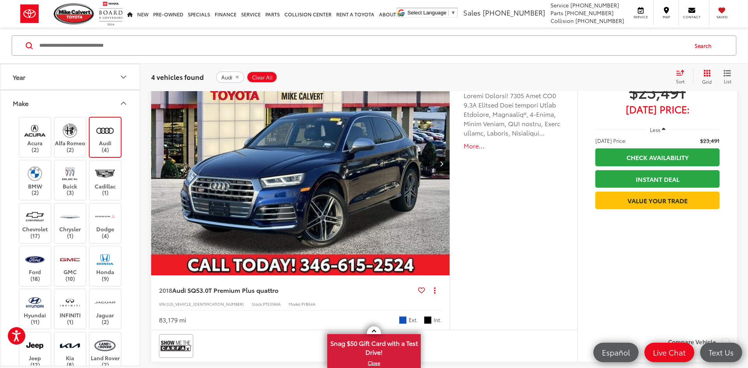
scroll to position [405, 0]
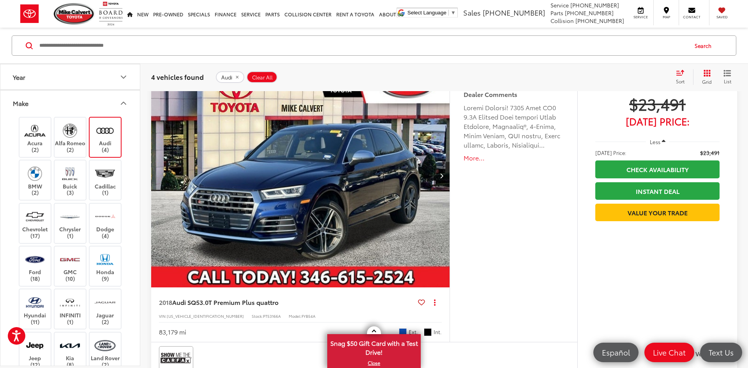
click at [102, 139] on label "Audi (4)" at bounding box center [106, 138] width 32 height 32
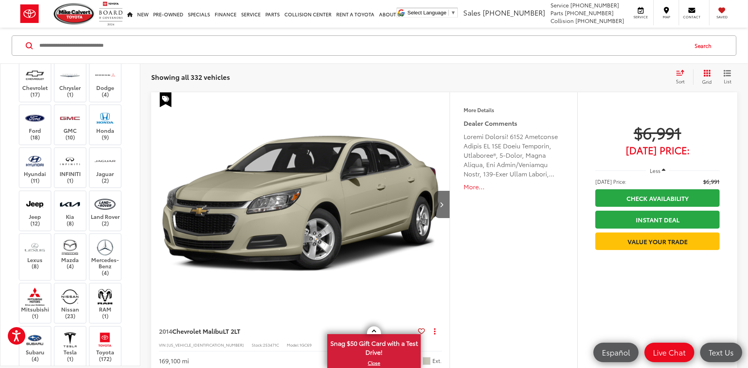
scroll to position [143, 0]
click at [106, 165] on img at bounding box center [104, 159] width 21 height 18
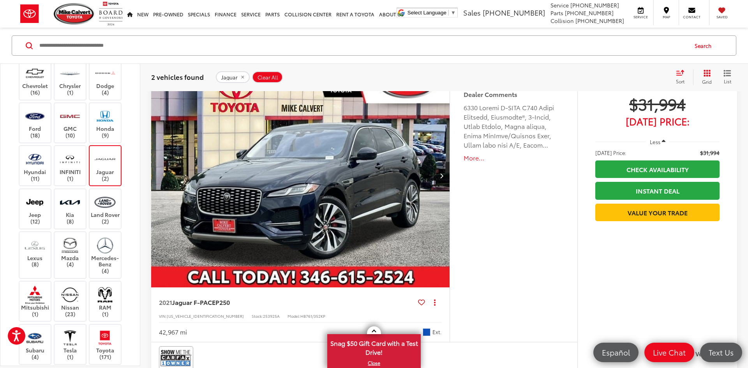
scroll to position [75, 0]
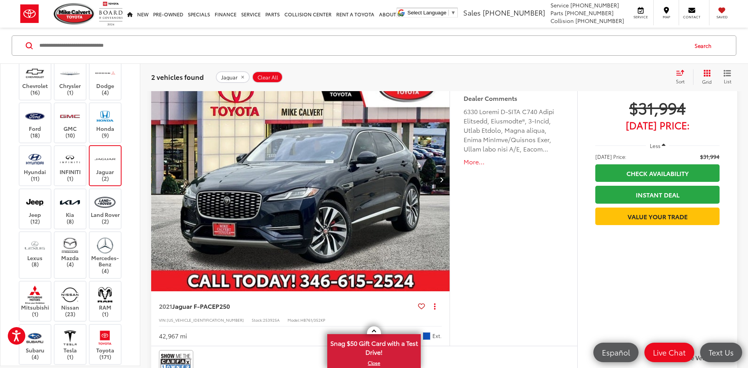
click at [441, 180] on icon "Next image" at bounding box center [442, 179] width 4 height 5
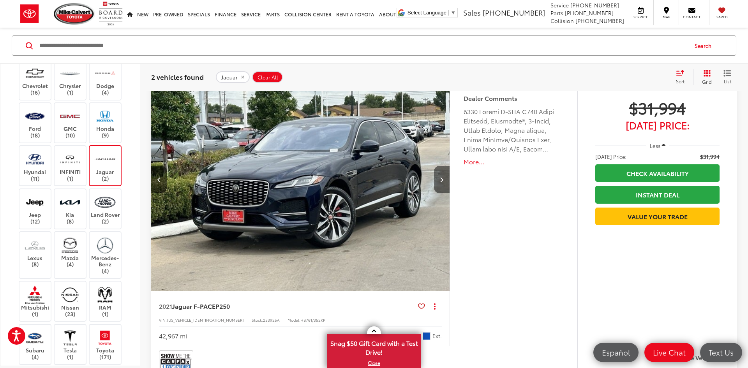
scroll to position [0, 299]
click at [441, 180] on icon "Next image" at bounding box center [442, 179] width 4 height 5
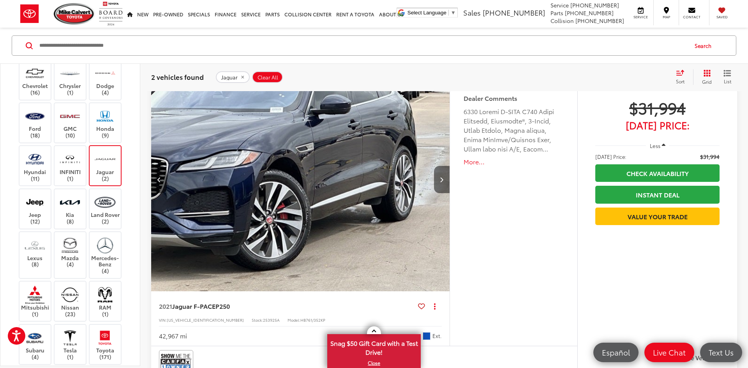
click at [441, 180] on icon "Next image" at bounding box center [442, 179] width 4 height 5
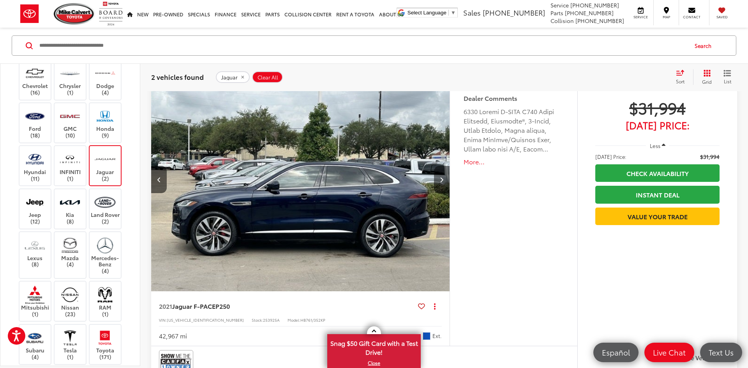
scroll to position [0, 898]
click at [441, 180] on icon "Next image" at bounding box center [442, 179] width 4 height 5
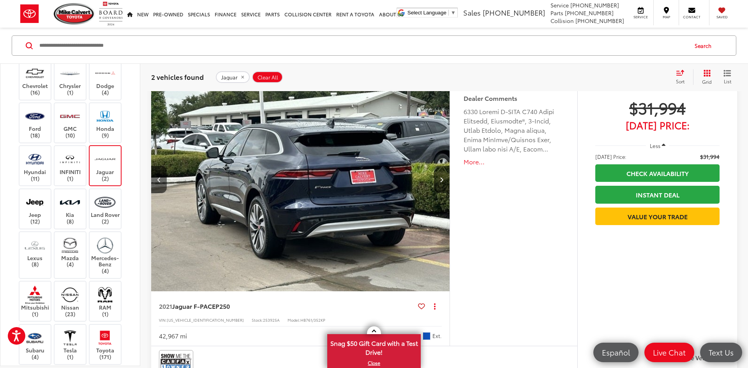
click at [441, 180] on icon "Next image" at bounding box center [442, 179] width 4 height 5
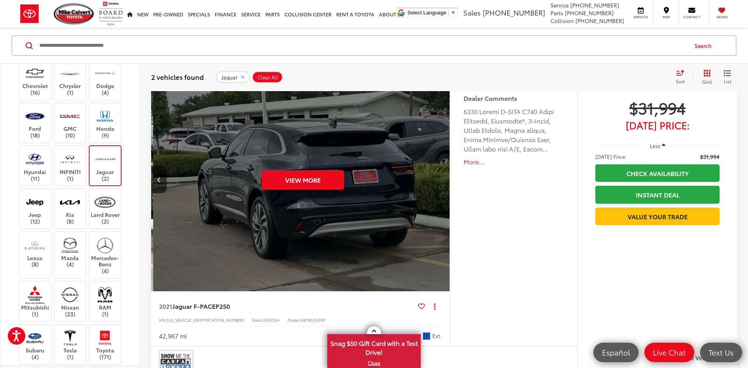
scroll to position [0, 1497]
click at [441, 180] on div "View More" at bounding box center [300, 179] width 299 height 225
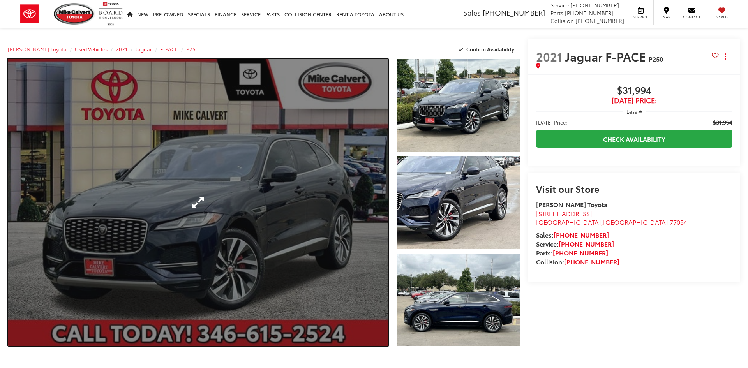
click at [376, 191] on link "Expand Photo 0" at bounding box center [198, 202] width 380 height 287
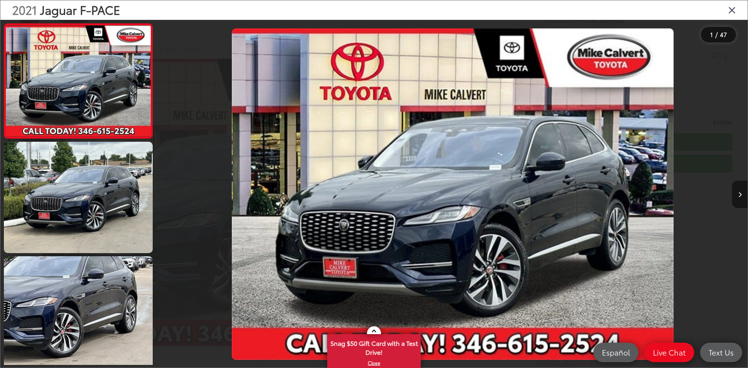
click at [741, 197] on button "Next image" at bounding box center [740, 194] width 16 height 27
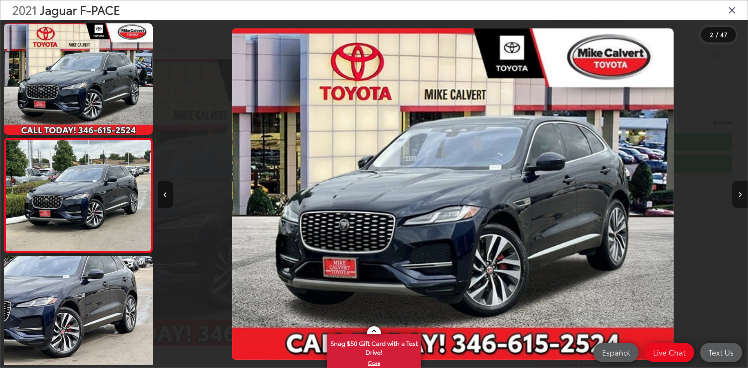
scroll to position [24, 0]
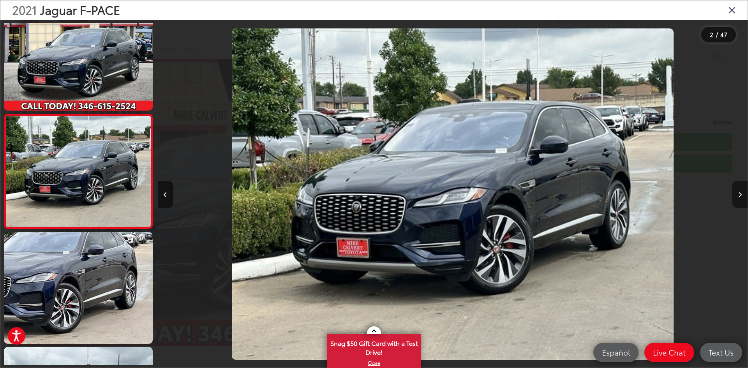
click at [741, 197] on button "Next image" at bounding box center [740, 194] width 16 height 27
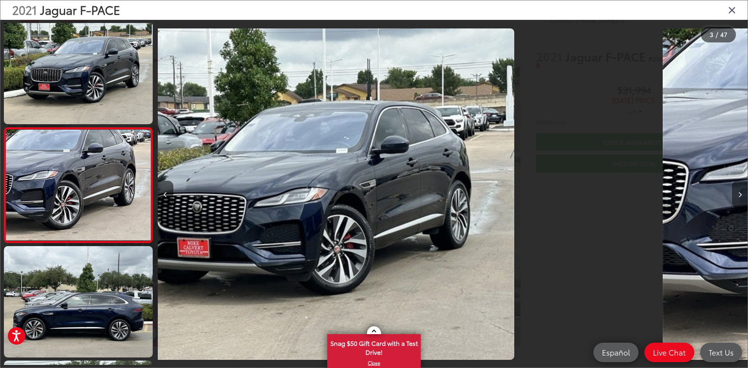
scroll to position [139, 0]
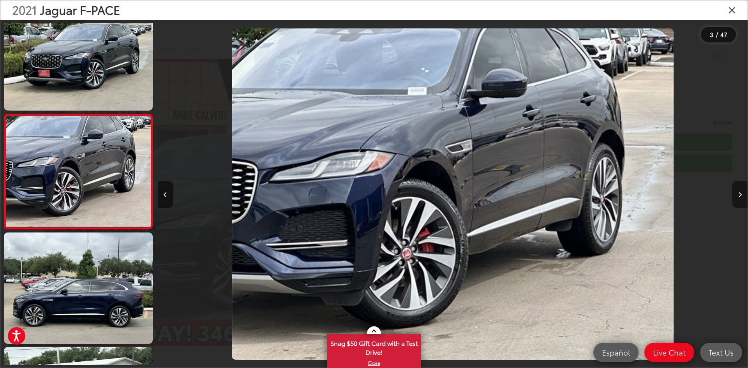
click at [741, 197] on button "Next image" at bounding box center [740, 194] width 16 height 27
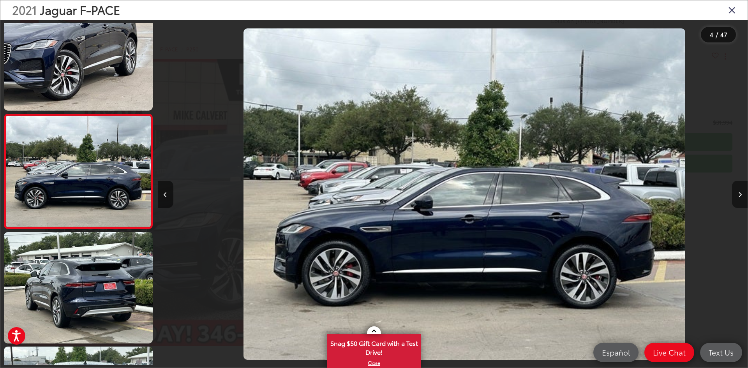
scroll to position [0, 1769]
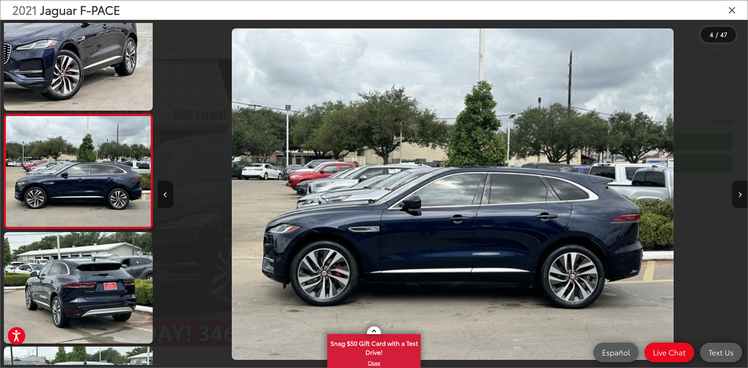
click at [741, 197] on button "Next image" at bounding box center [740, 194] width 16 height 27
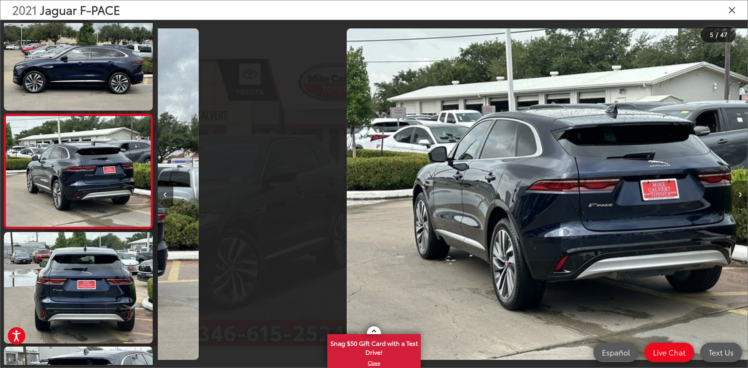
scroll to position [0, 2359]
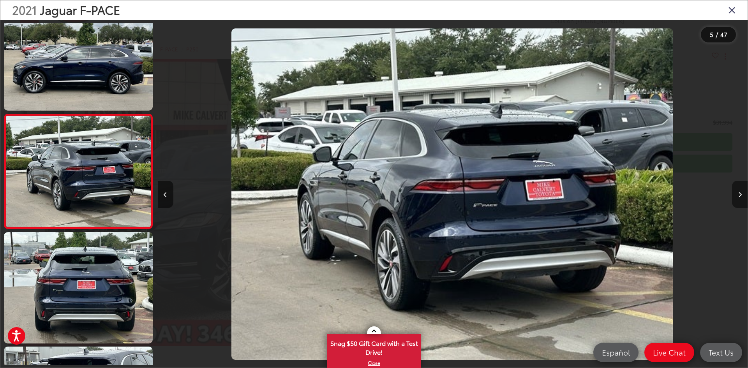
click at [741, 197] on button "Next image" at bounding box center [740, 194] width 16 height 27
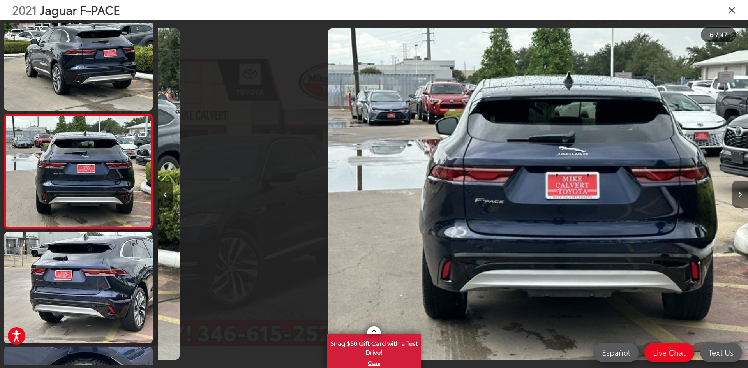
scroll to position [0, 2949]
